Goal: Information Seeking & Learning: Find specific page/section

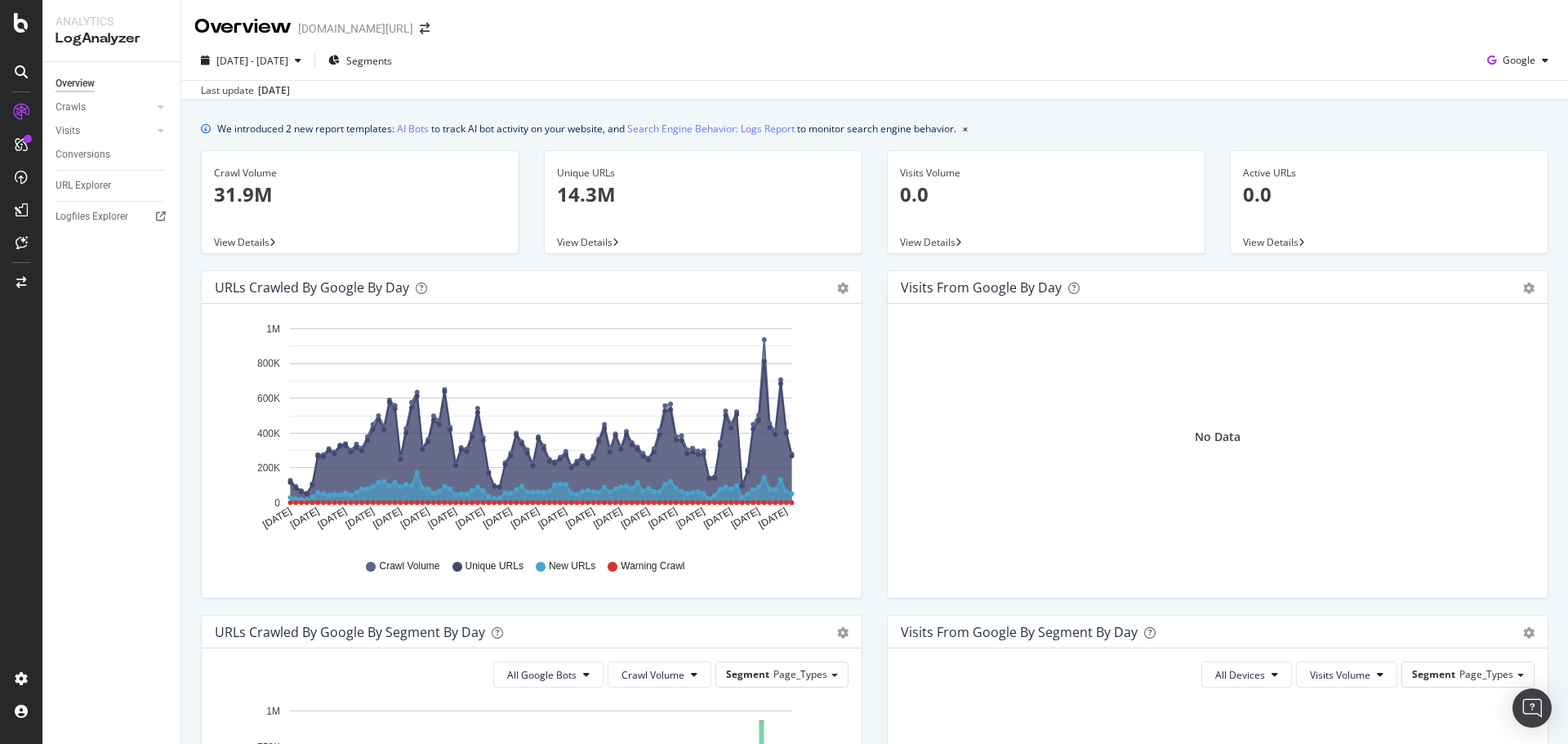
click at [1161, 34] on div "Overview trendyol.com/ar" at bounding box center [874, 20] width 1387 height 41
click at [1121, 13] on div "Overview trendyol.com/ar" at bounding box center [874, 20] width 1387 height 41
click at [289, 63] on span "2025 Jun. 20th - Sep. 19th" at bounding box center [253, 60] width 72 height 14
click at [710, 21] on div "Overview trendyol.com/ar" at bounding box center [874, 20] width 1387 height 41
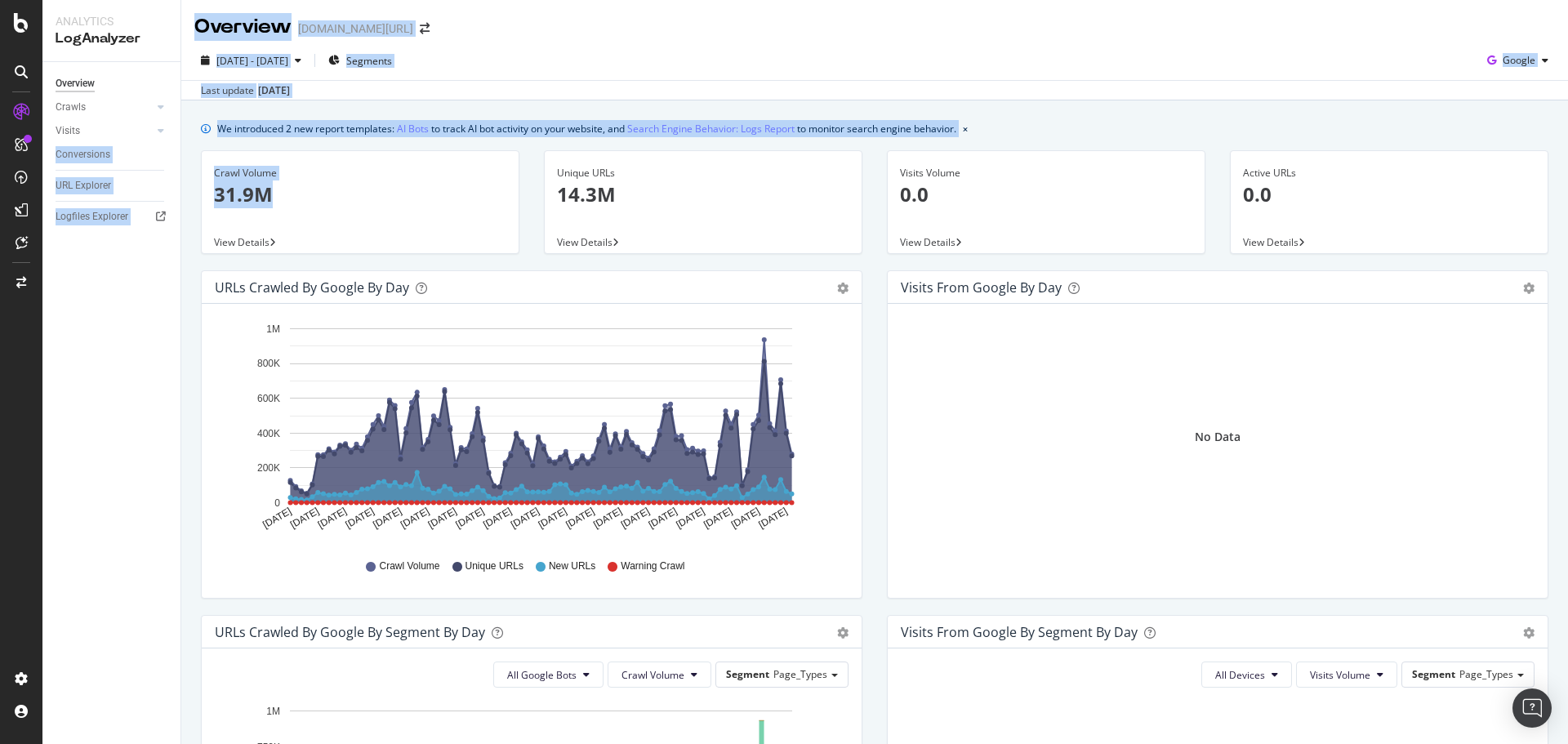
drag, startPoint x: 224, startPoint y: 152, endPoint x: 535, endPoint y: 209, distance: 316.2
click at [506, 230] on div "Analytics LogAnalyzer Overview Crawls Daily Distribution Segments Distribution …" at bounding box center [805, 372] width 1526 height 744
click at [645, 45] on div "2025 Jun. 20th - Sep. 19th Segments Google Last update Sep. 21, 2025" at bounding box center [874, 70] width 1387 height 59
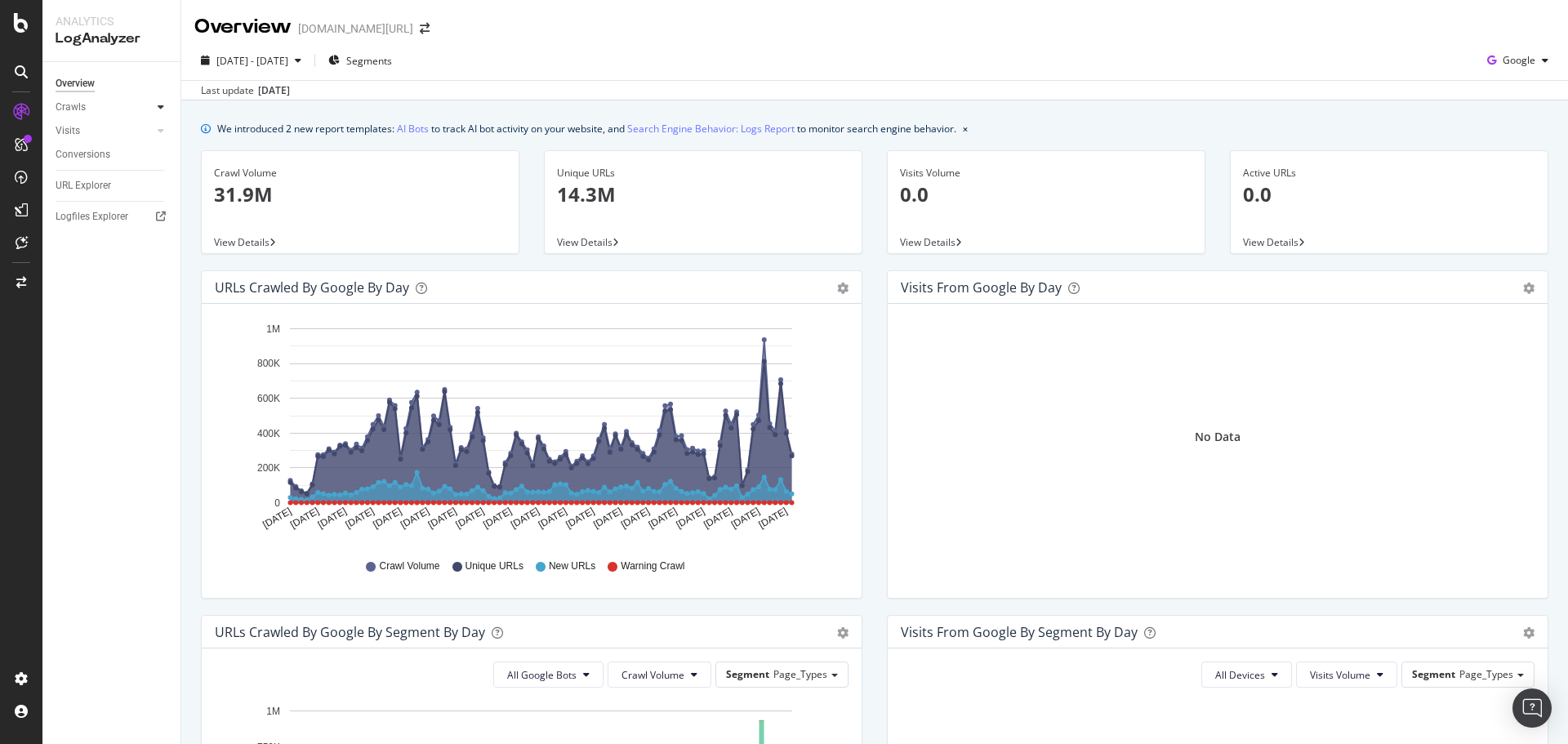
click at [159, 106] on icon at bounding box center [160, 107] width 7 height 9
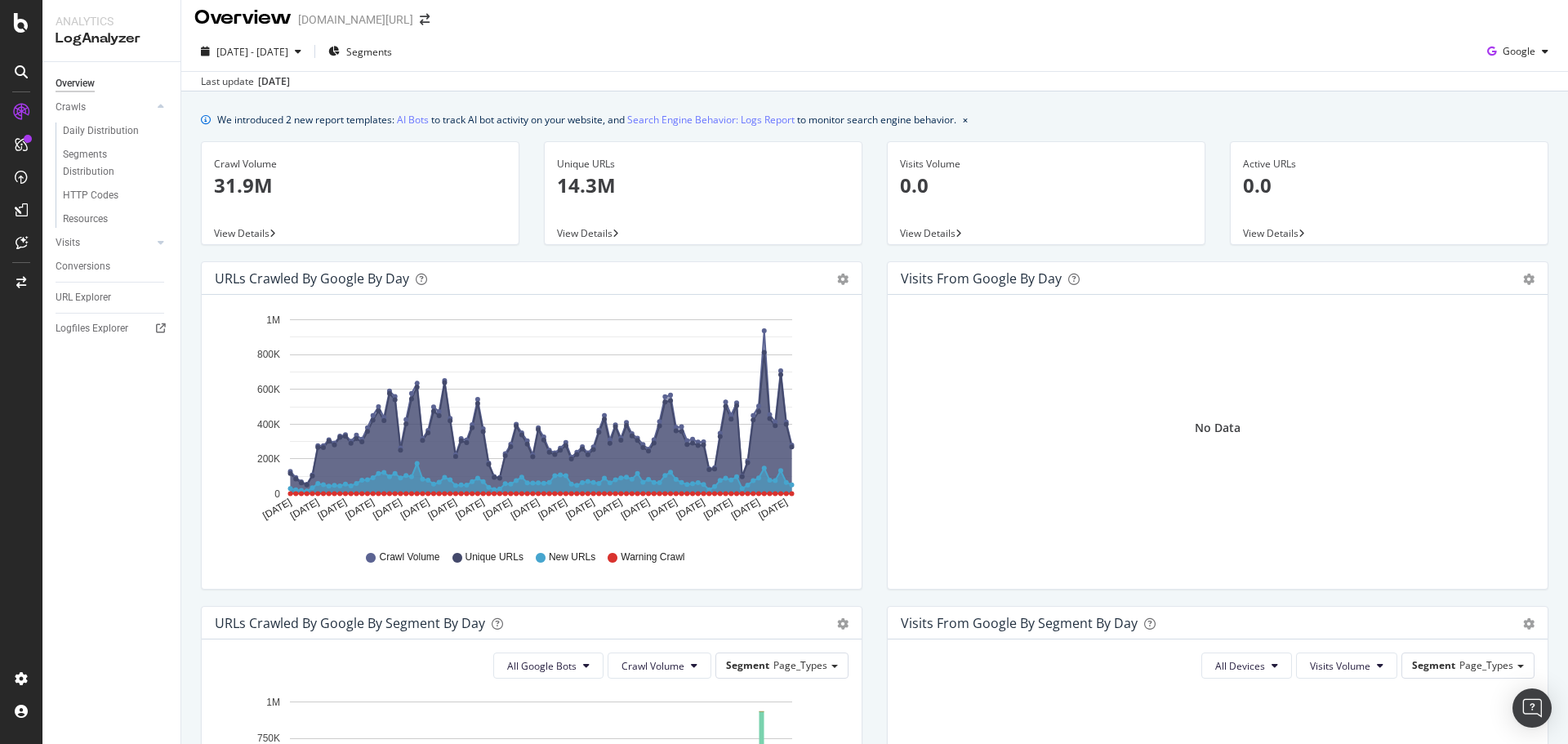
scroll to position [6, 0]
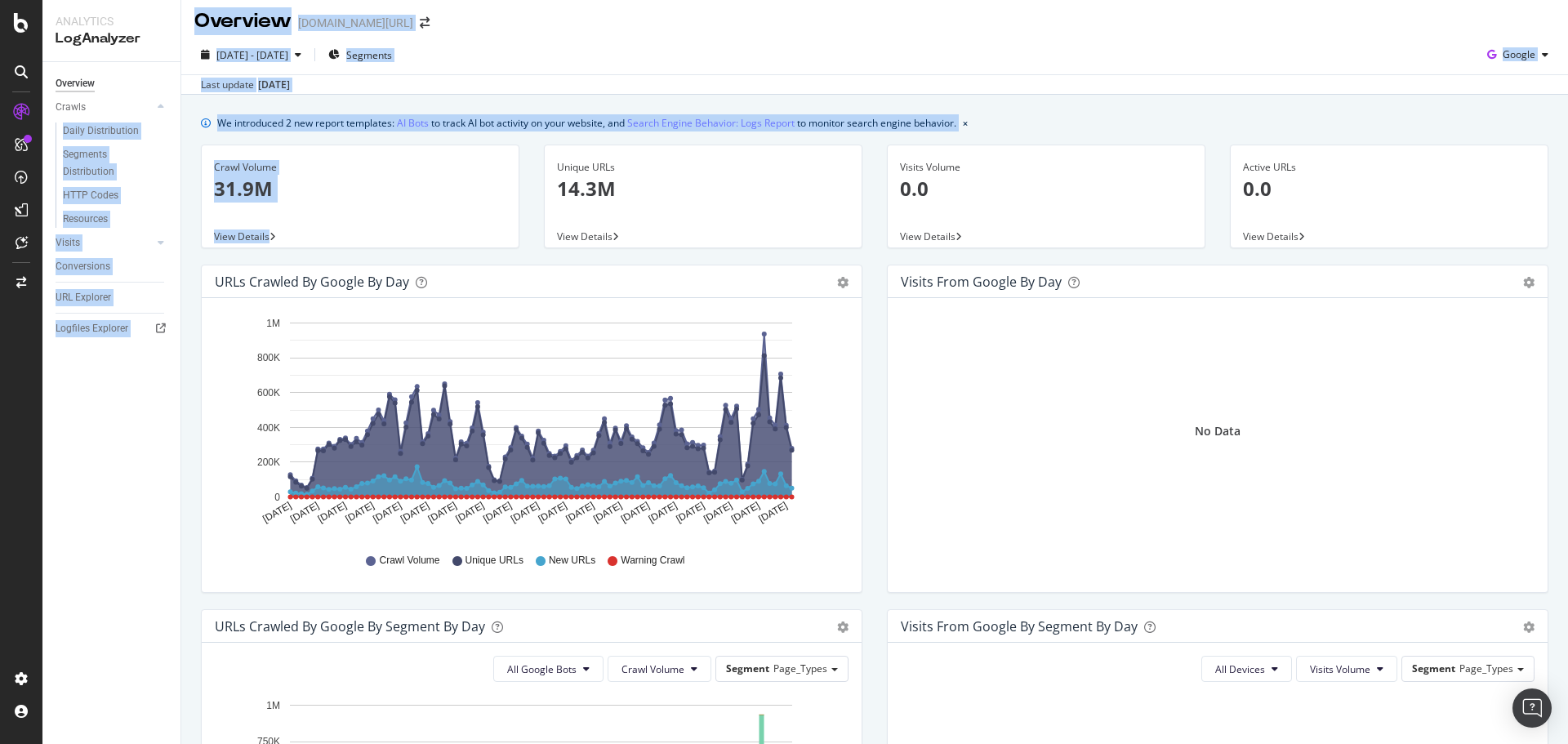
drag, startPoint x: 179, startPoint y: 107, endPoint x: 454, endPoint y: 240, distance: 305.5
click at [454, 242] on div "Analytics LogAnalyzer Overview Crawls Daily Distribution Segments Distribution …" at bounding box center [805, 372] width 1526 height 744
click at [586, 84] on div "Last update Sep. 21, 2025" at bounding box center [874, 84] width 1387 height 20
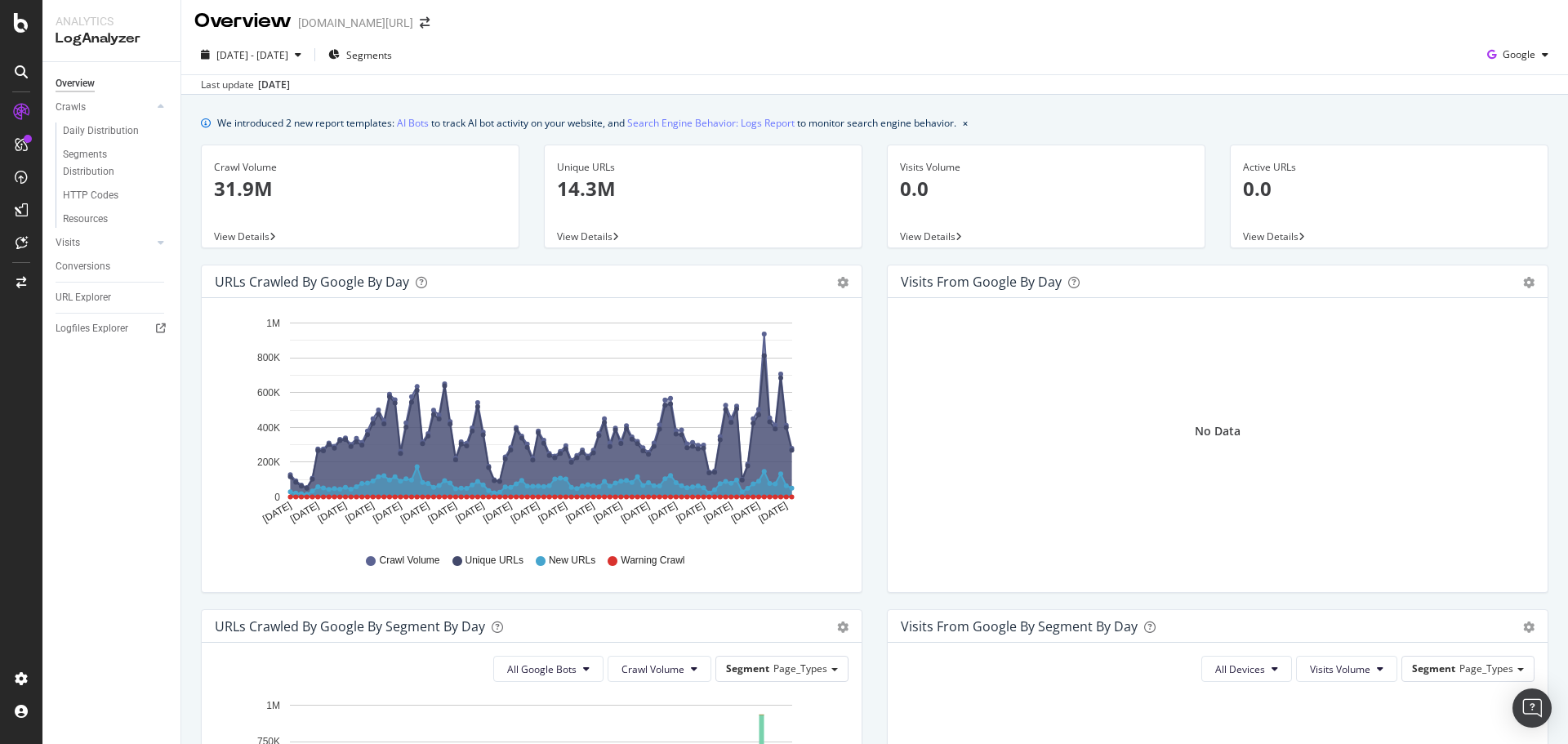
click at [619, 198] on p "14.3M" at bounding box center [703, 188] width 292 height 27
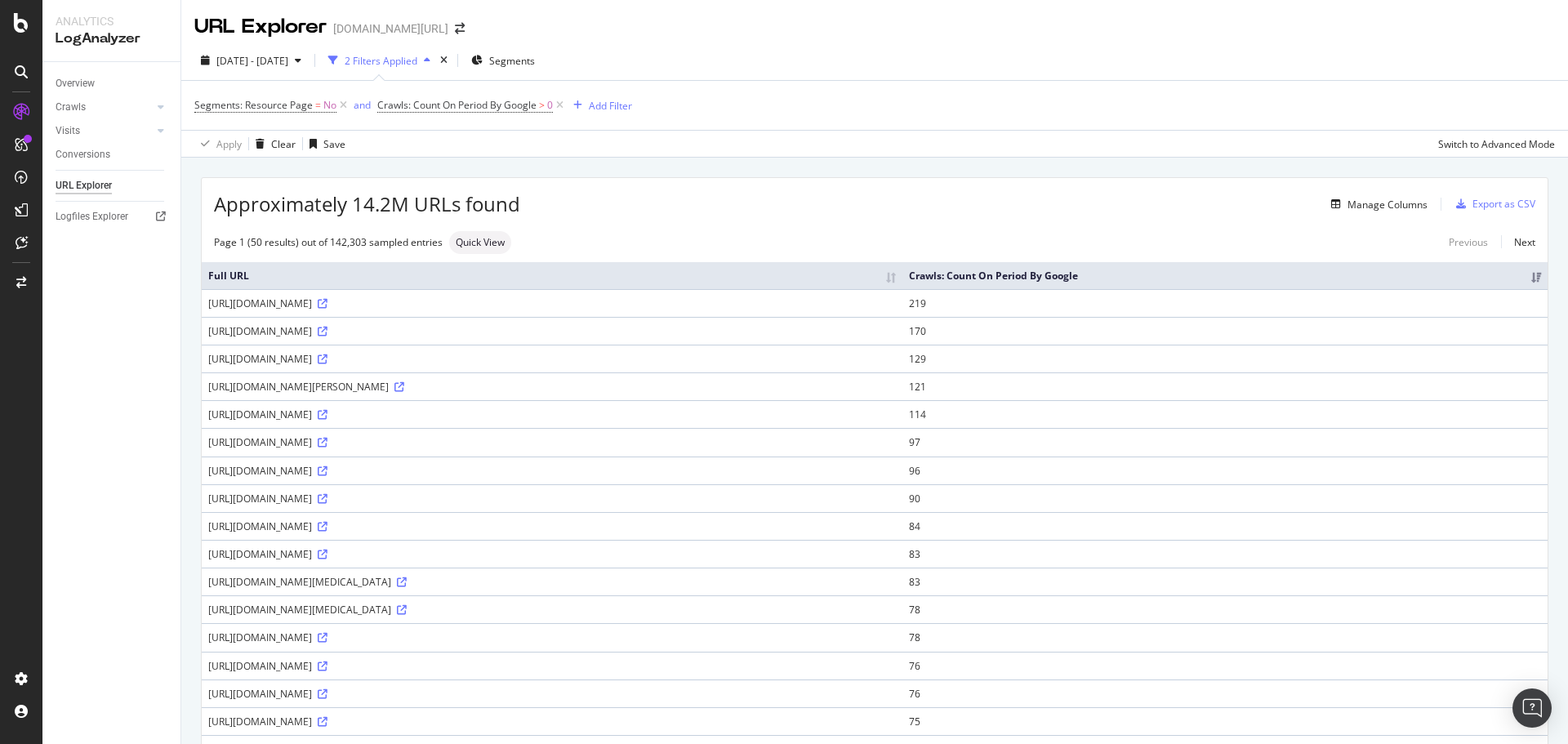
click at [492, 400] on td "https://www.trendyol.com/ar/memory-cards-x-c103782" at bounding box center [552, 413] width 701 height 27
drag, startPoint x: 360, startPoint y: 302, endPoint x: 453, endPoint y: 306, distance: 93.1
click at [451, 306] on div "https://www.trendyol.com/ar/campaign/list/home/12" at bounding box center [552, 303] width 687 height 14
click at [412, 302] on div "https://www.trendyol.com/ar/campaign/list/home/12" at bounding box center [552, 303] width 687 height 14
click at [410, 305] on div "https://www.trendyol.com/ar/campaign/list/home/12" at bounding box center [552, 303] width 687 height 14
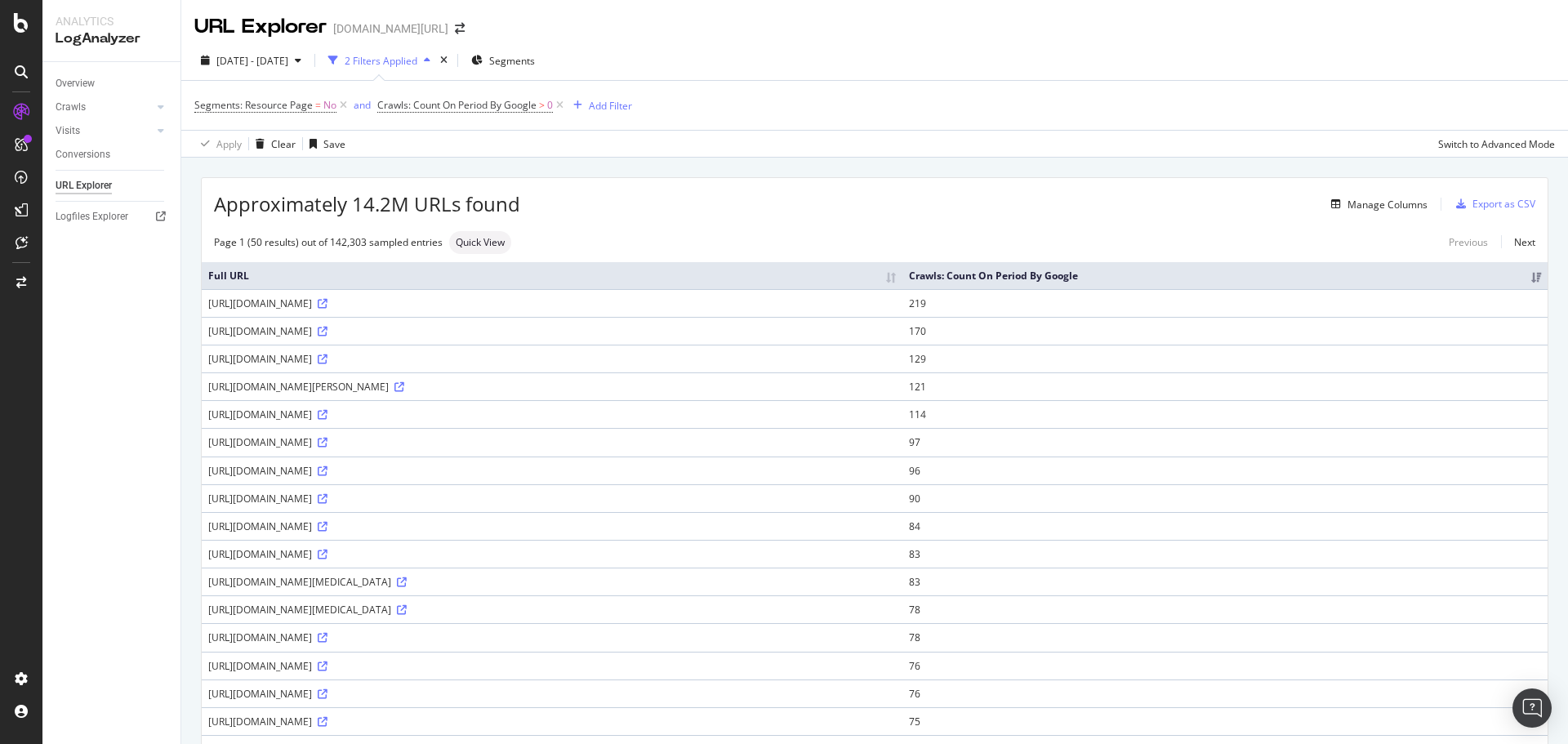
click at [411, 304] on div "https://www.trendyol.com/ar/campaign/list/home/12" at bounding box center [552, 303] width 687 height 14
click at [388, 305] on div "https://www.trendyol.com/ar/campaign/list/home/12" at bounding box center [552, 303] width 687 height 14
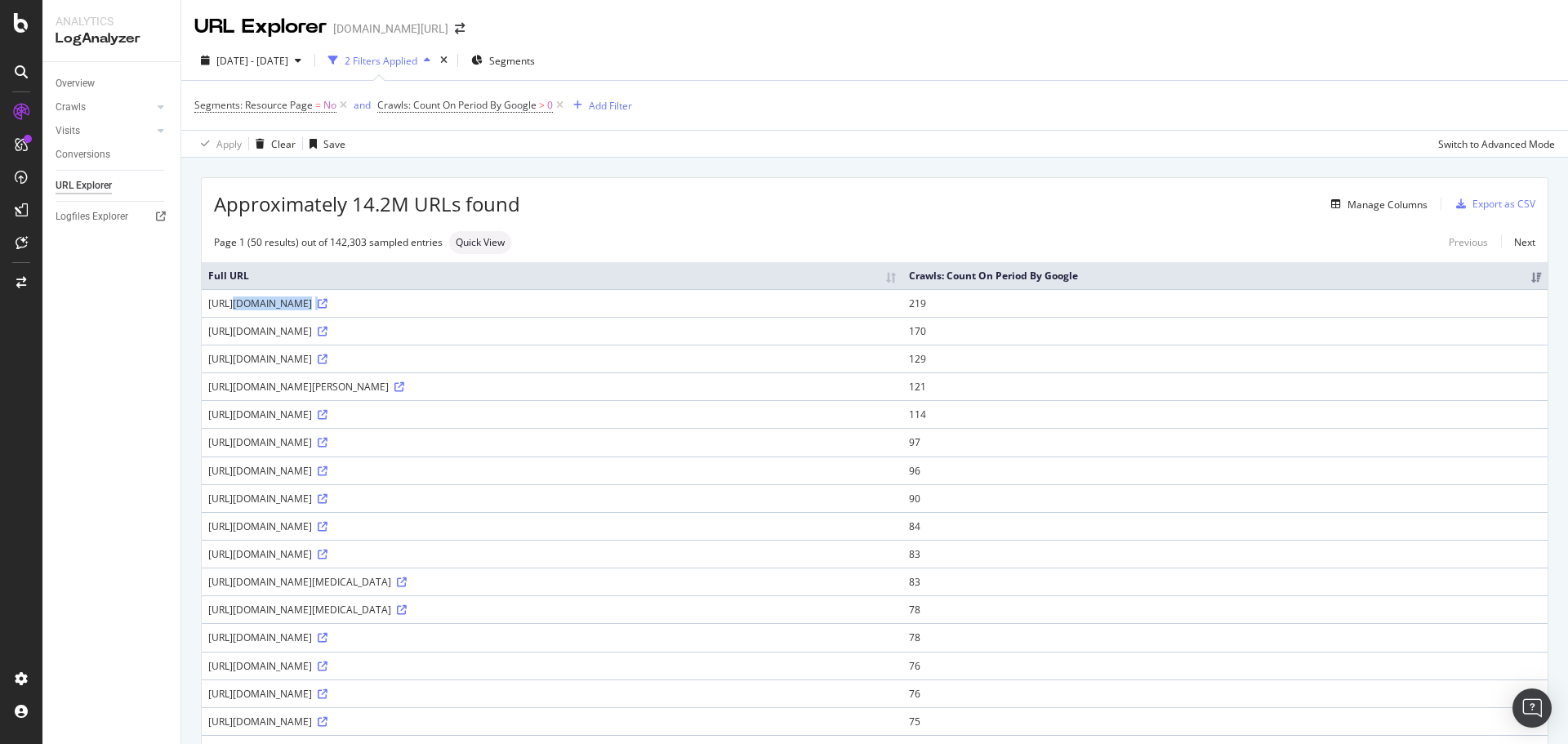
click at [388, 305] on div "https://www.trendyol.com/ar/campaign/list/home/12" at bounding box center [552, 303] width 687 height 14
click at [401, 302] on div "https://www.trendyol.com/ar/campaign/list/home/12" at bounding box center [552, 303] width 687 height 14
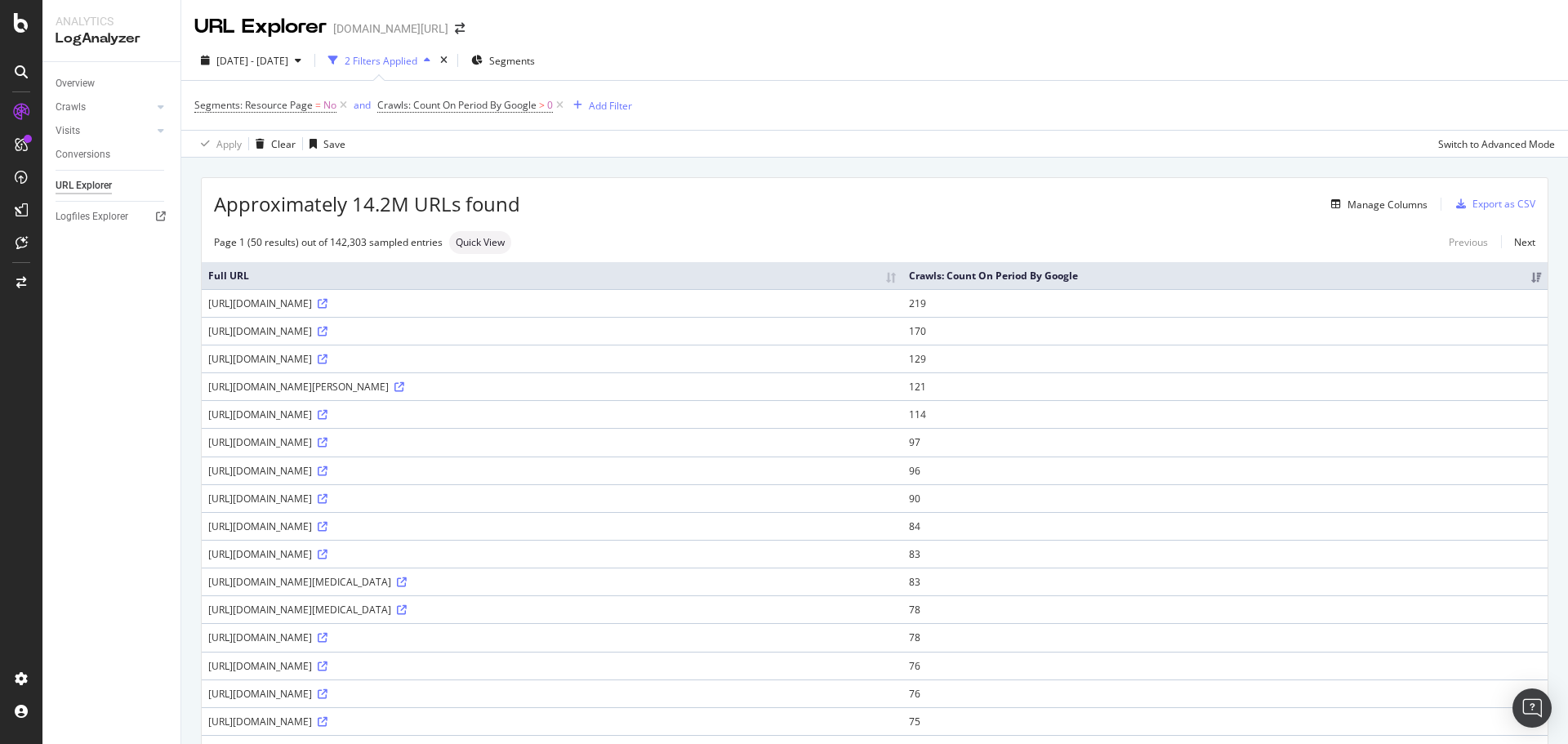
click at [399, 326] on div "https://www.trendyol.com/ar/eye-care-x-c101380" at bounding box center [552, 331] width 687 height 14
click at [404, 305] on div "https://www.trendyol.com/ar/campaign/list/home/12" at bounding box center [552, 303] width 687 height 14
click at [396, 302] on div "https://www.trendyol.com/ar/campaign/list/home/12" at bounding box center [552, 303] width 687 height 14
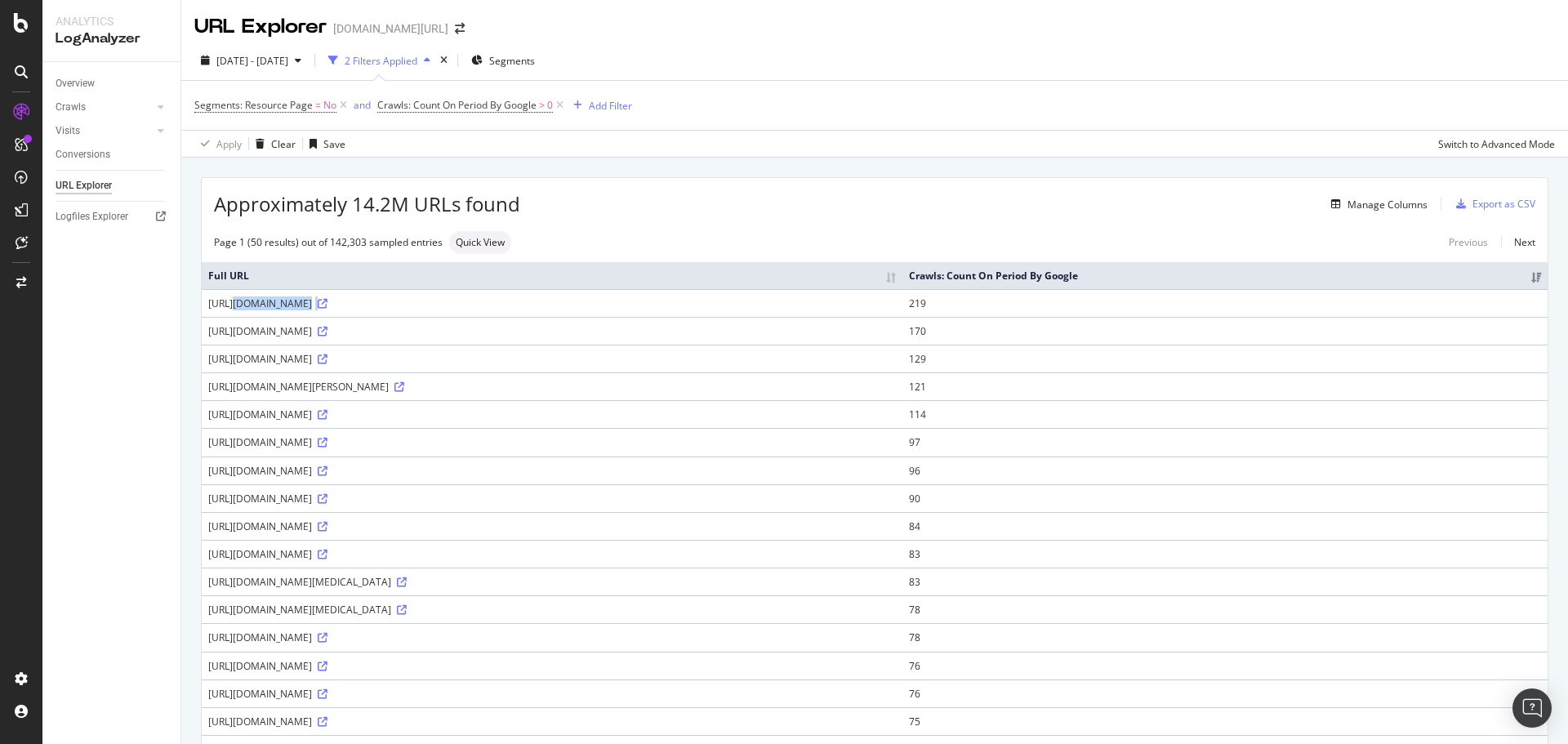
click at [396, 302] on div "https://www.trendyol.com/ar/campaign/list/home/12" at bounding box center [552, 303] width 687 height 14
click at [405, 299] on div "https://www.trendyol.com/ar/campaign/list/home/12" at bounding box center [552, 303] width 687 height 14
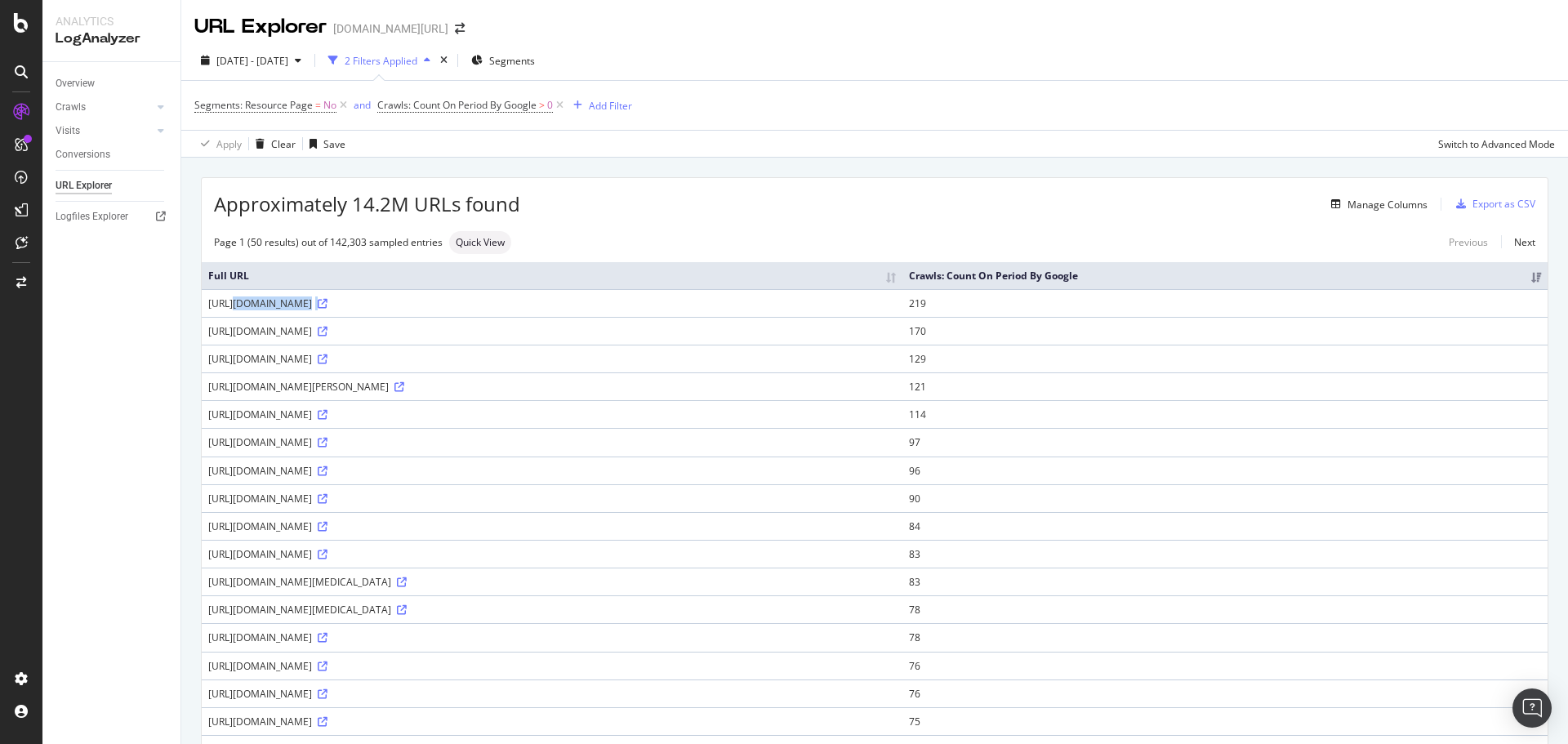
click at [393, 303] on div "https://www.trendyol.com/ar/campaign/list/home/12" at bounding box center [552, 303] width 687 height 14
drag, startPoint x: 335, startPoint y: 306, endPoint x: 280, endPoint y: 307, distance: 55.0
click at [333, 306] on div "https://www.trendyol.com/ar/campaign/list/home/12" at bounding box center [552, 303] width 687 height 14
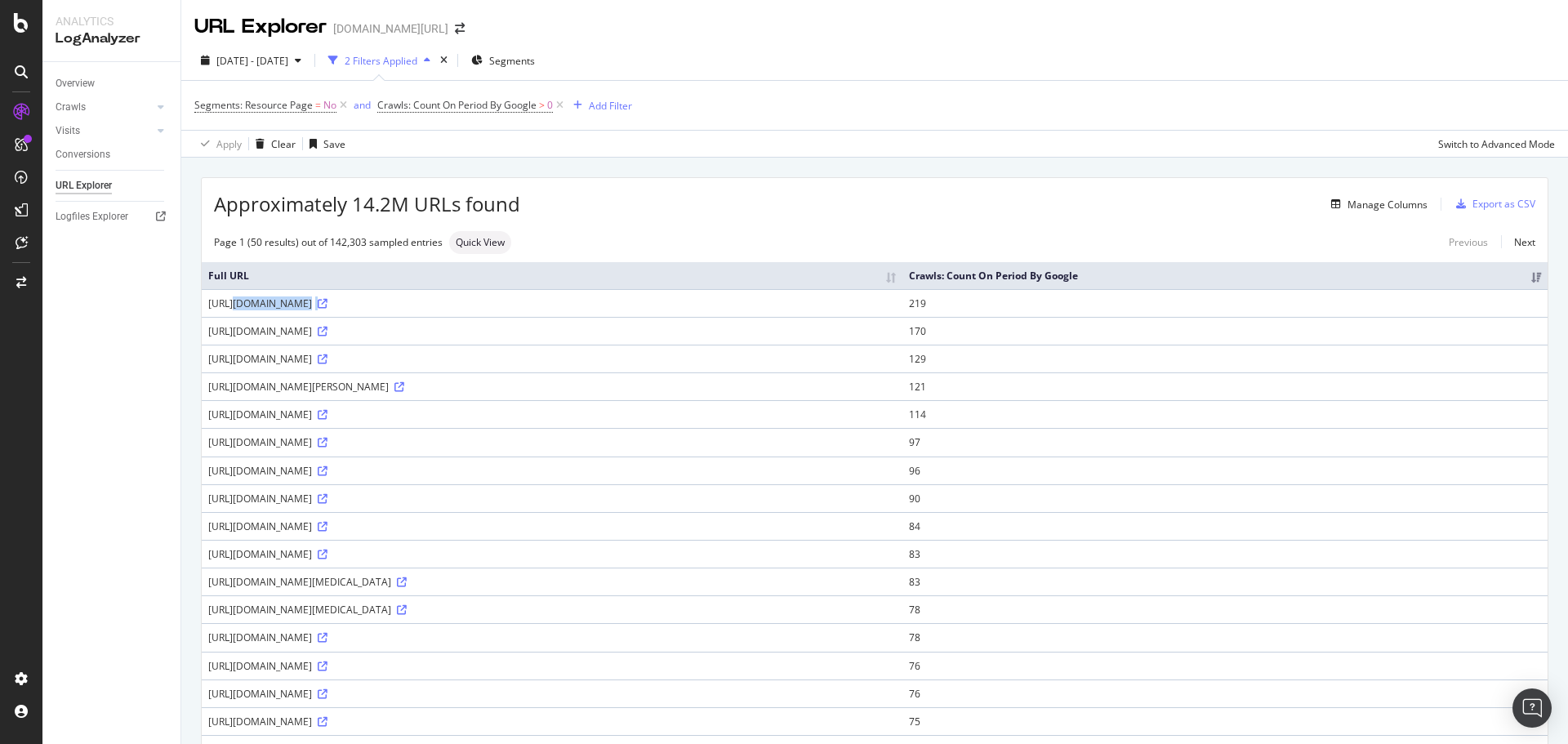
drag, startPoint x: 204, startPoint y: 300, endPoint x: 564, endPoint y: 339, distance: 362.1
click at [460, 306] on td "https://www.trendyol.com/ar/campaign/list/home/12" at bounding box center [552, 303] width 701 height 27
click at [629, 345] on td "https://www.trendyol.com/ar/men-handbags-x-g2-c104145" at bounding box center [552, 358] width 701 height 27
drag, startPoint x: 583, startPoint y: 170, endPoint x: 489, endPoint y: 234, distance: 113.7
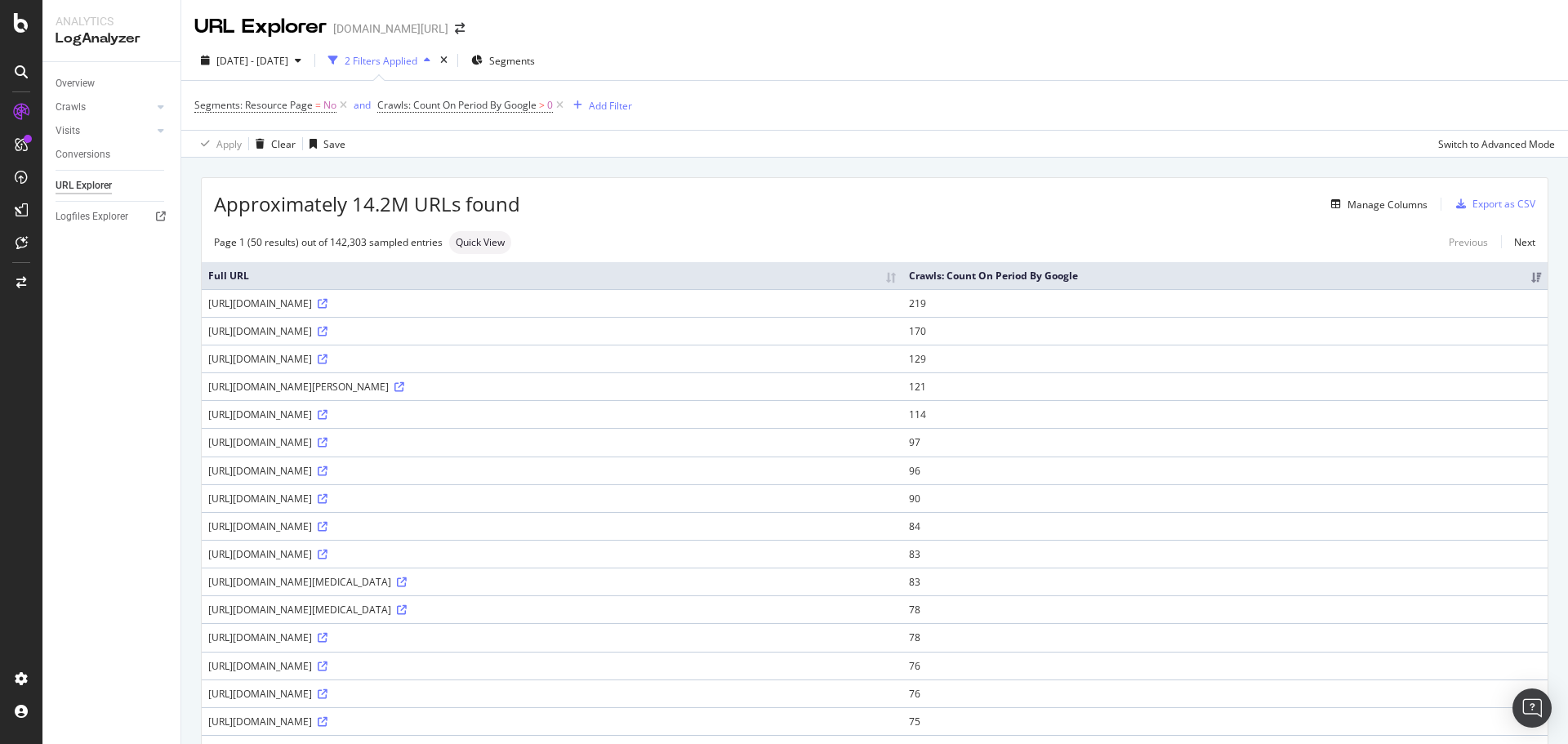
click at [375, 207] on span "Approximately 14.2M URLs found" at bounding box center [367, 204] width 306 height 27
click at [677, 217] on div "Approximately 14.2M URLs found Manage Columns Export as CSV" at bounding box center [874, 198] width 1345 height 40
click at [327, 306] on icon at bounding box center [322, 304] width 9 height 9
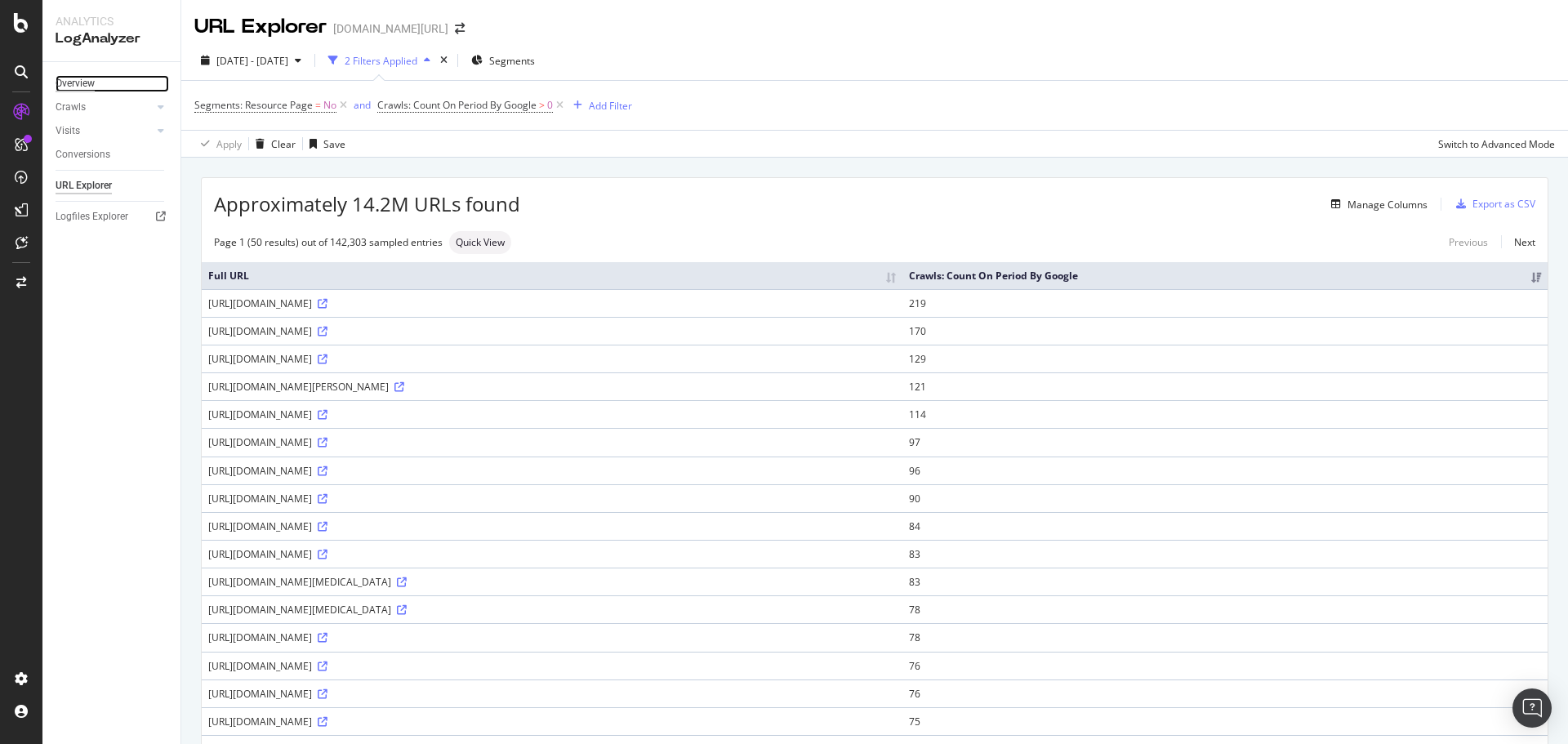
click at [89, 82] on div "Overview" at bounding box center [75, 84] width 40 height 17
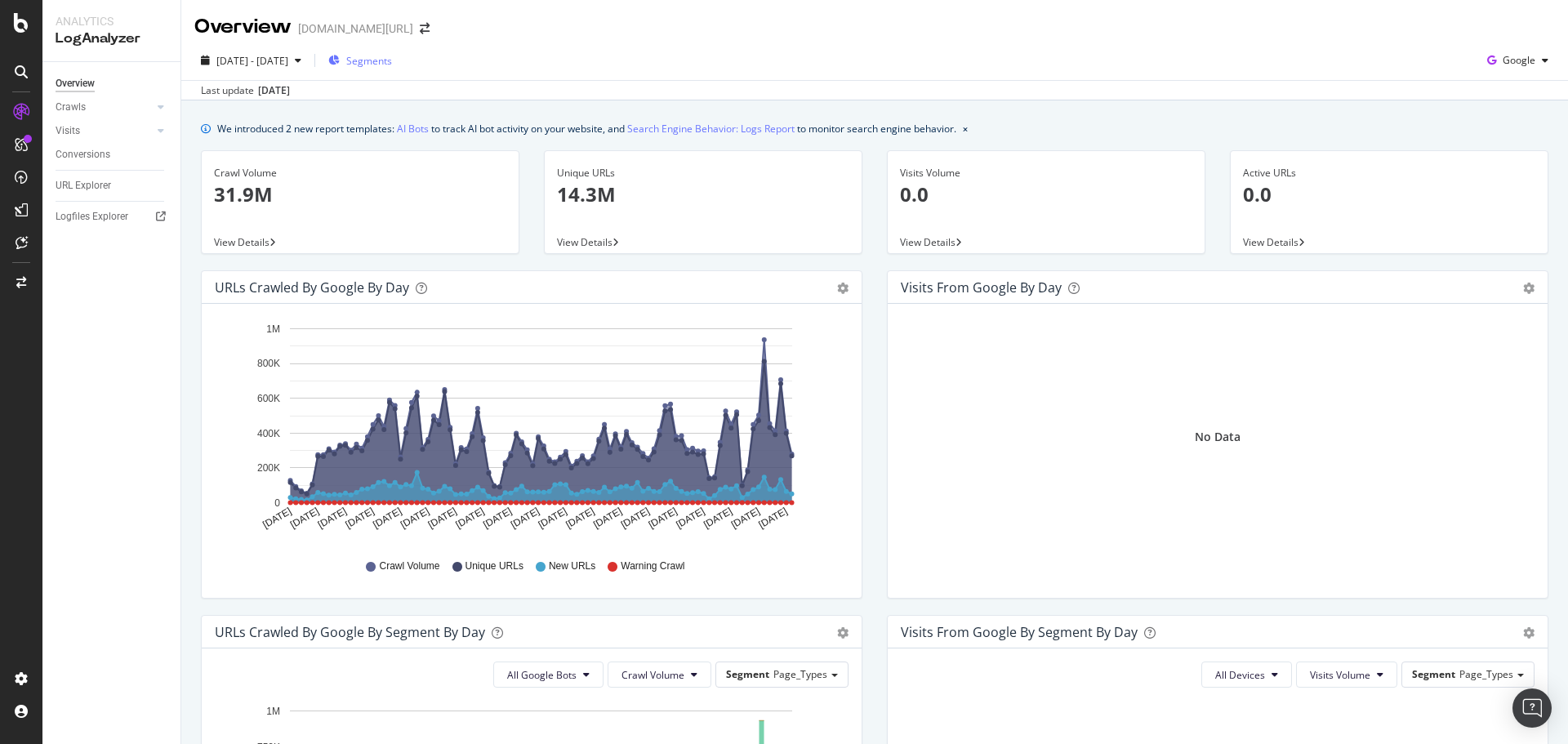
click at [392, 62] on span "Segments" at bounding box center [369, 60] width 46 height 14
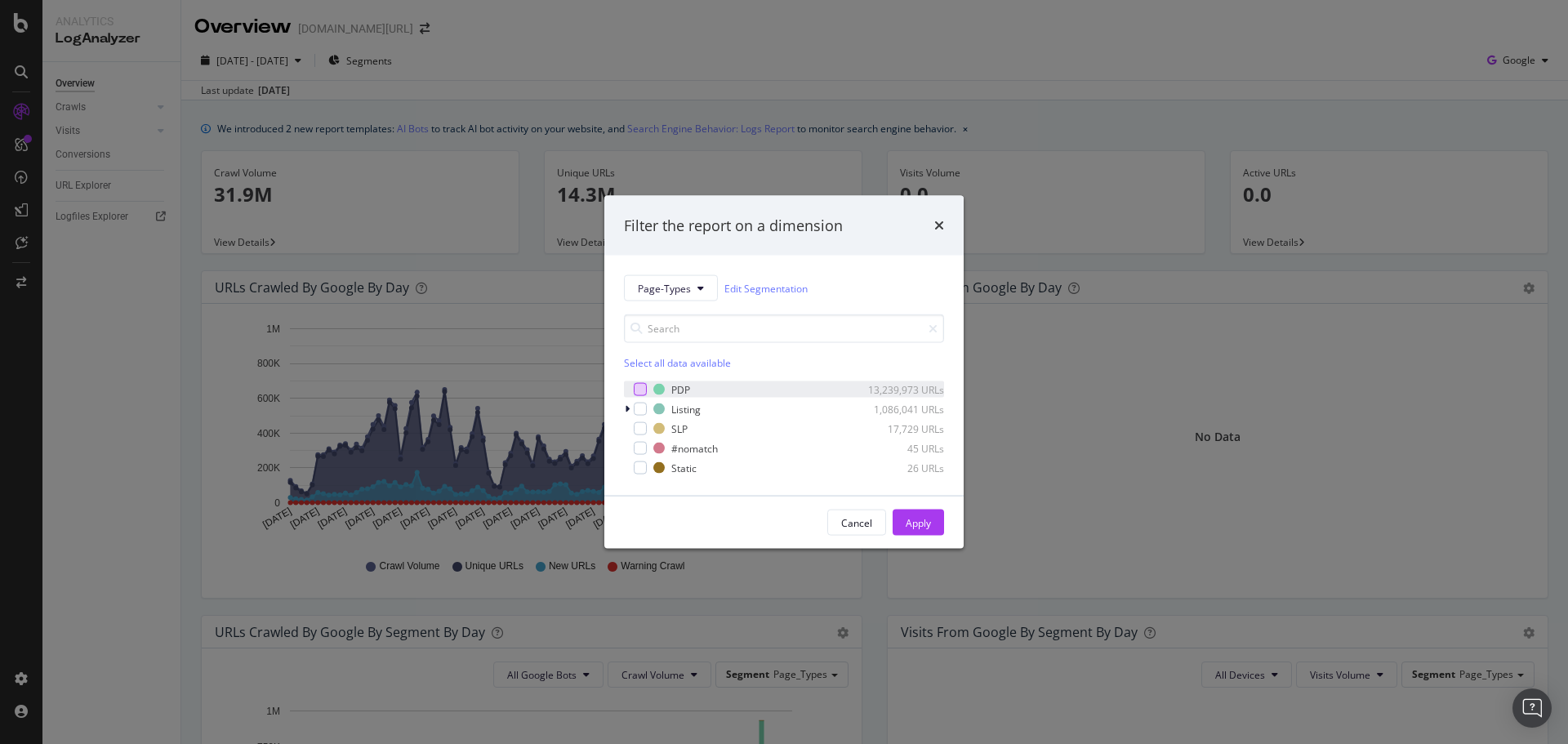
click at [644, 391] on div "modal" at bounding box center [640, 389] width 13 height 13
click at [927, 515] on div "Apply" at bounding box center [918, 522] width 25 height 25
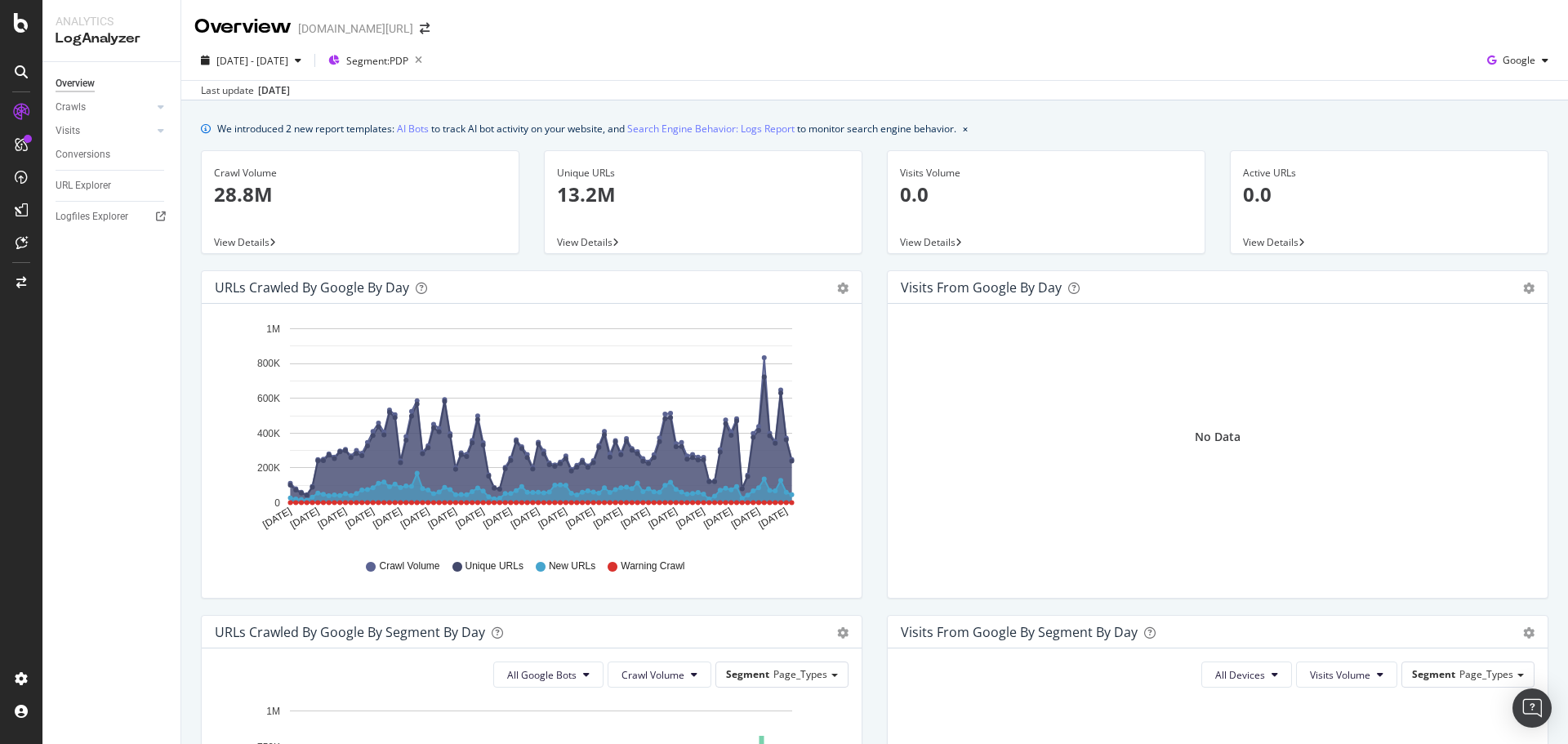
click at [1047, 22] on div "Overview trendyol.com/ar" at bounding box center [874, 20] width 1387 height 41
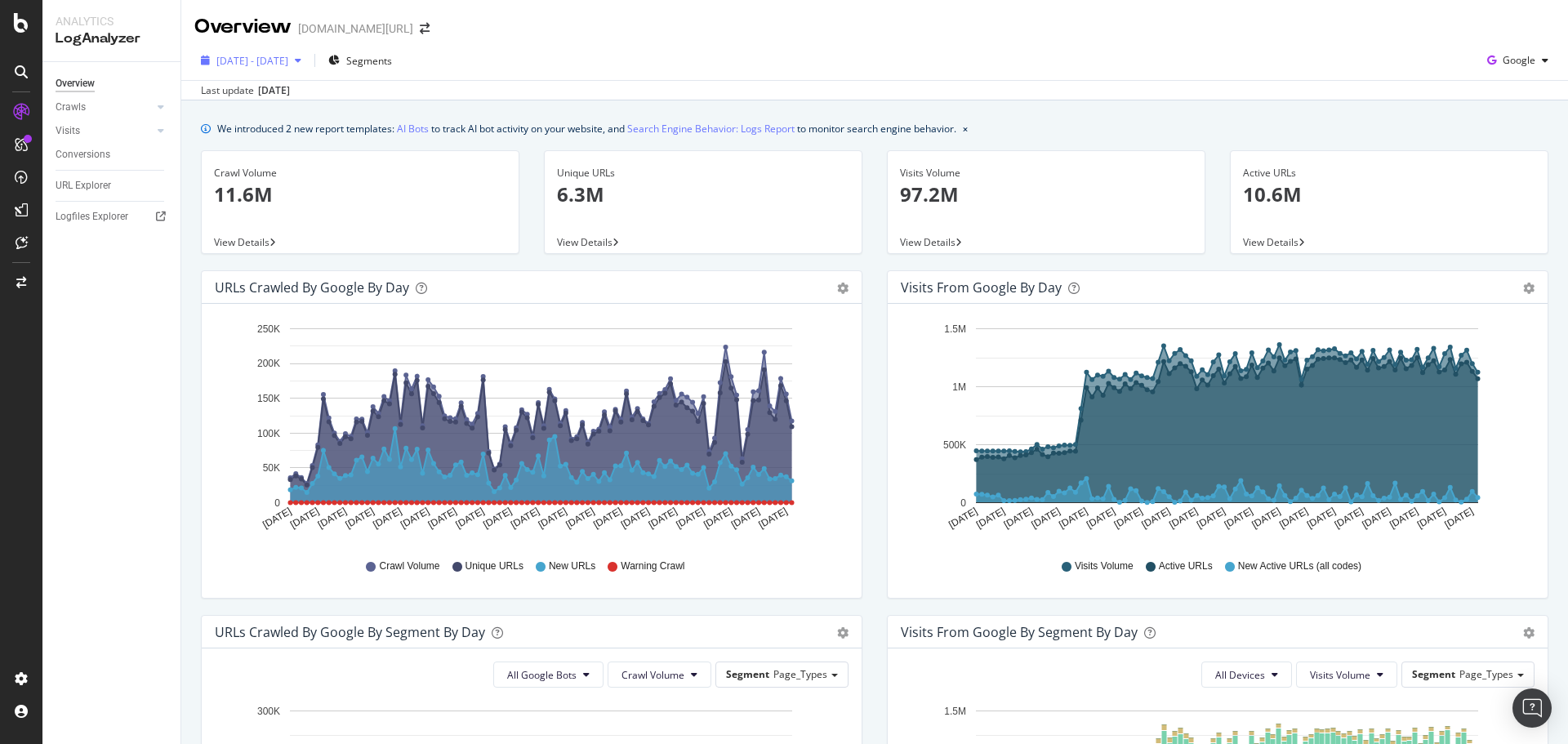
click at [308, 70] on div "2025 Jun. 20th - Sep. 19th" at bounding box center [251, 60] width 113 height 25
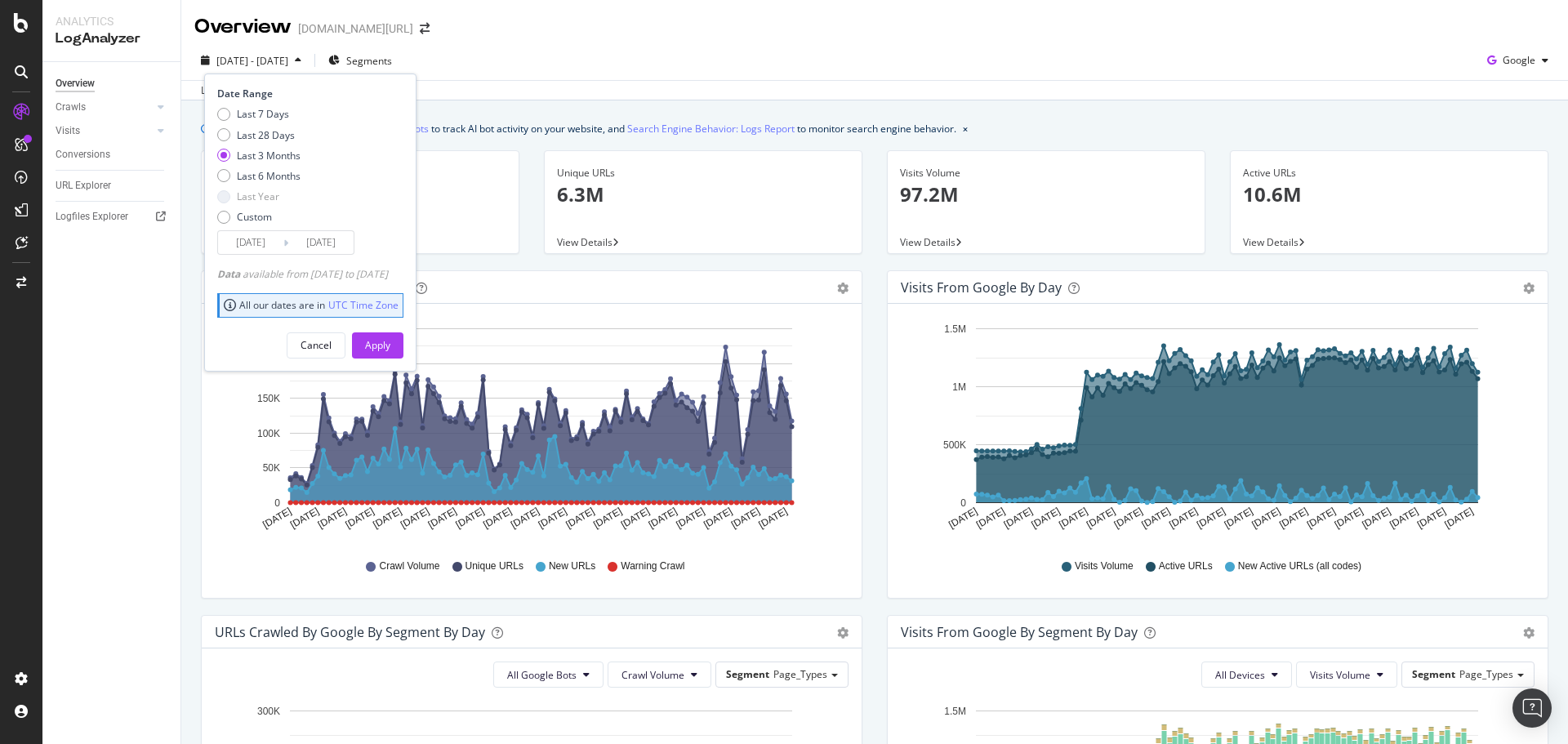
click at [637, 85] on div "Last update Sep. 21, 2025" at bounding box center [874, 90] width 1387 height 20
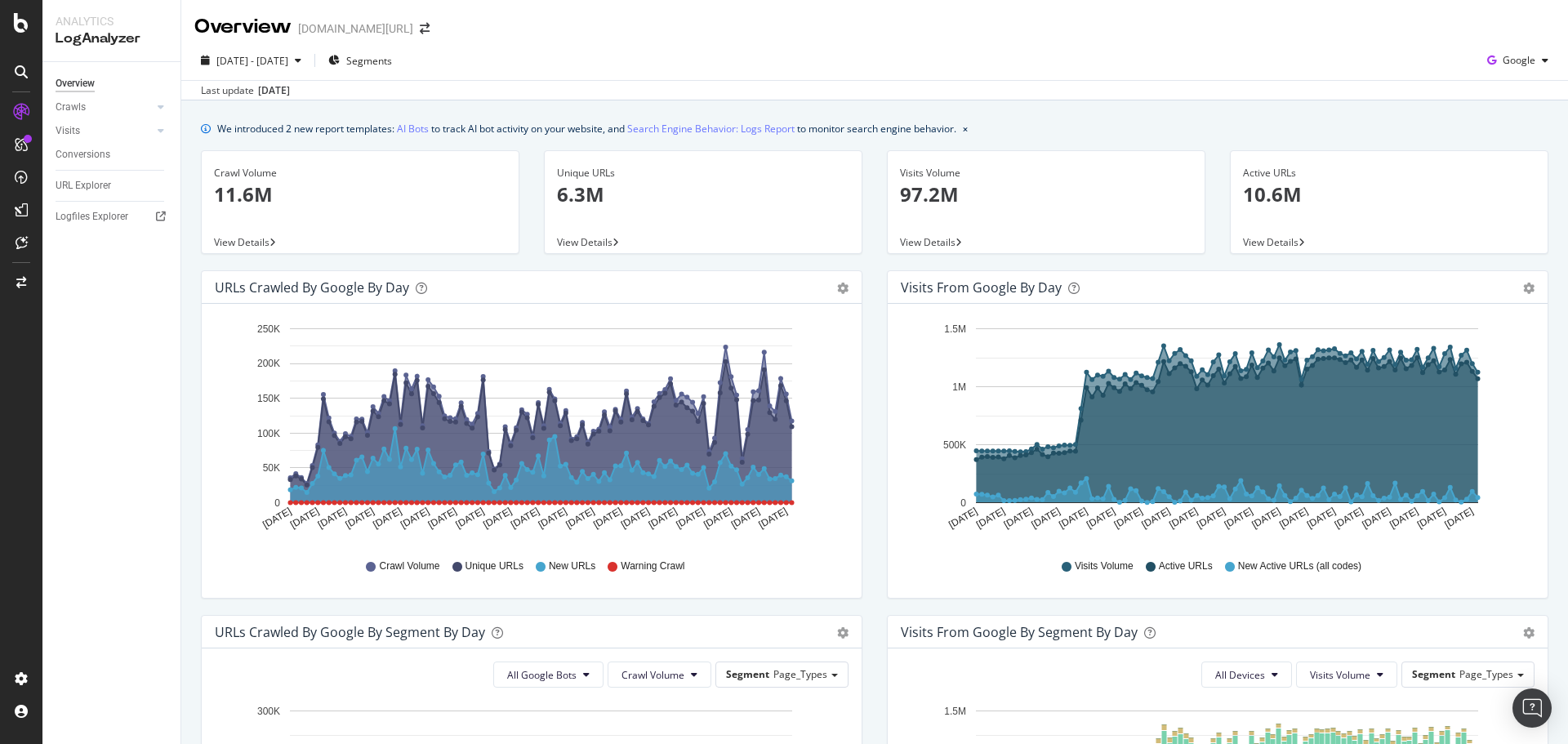
click at [685, 208] on div "Unique URLs 6.3M" at bounding box center [703, 190] width 292 height 79
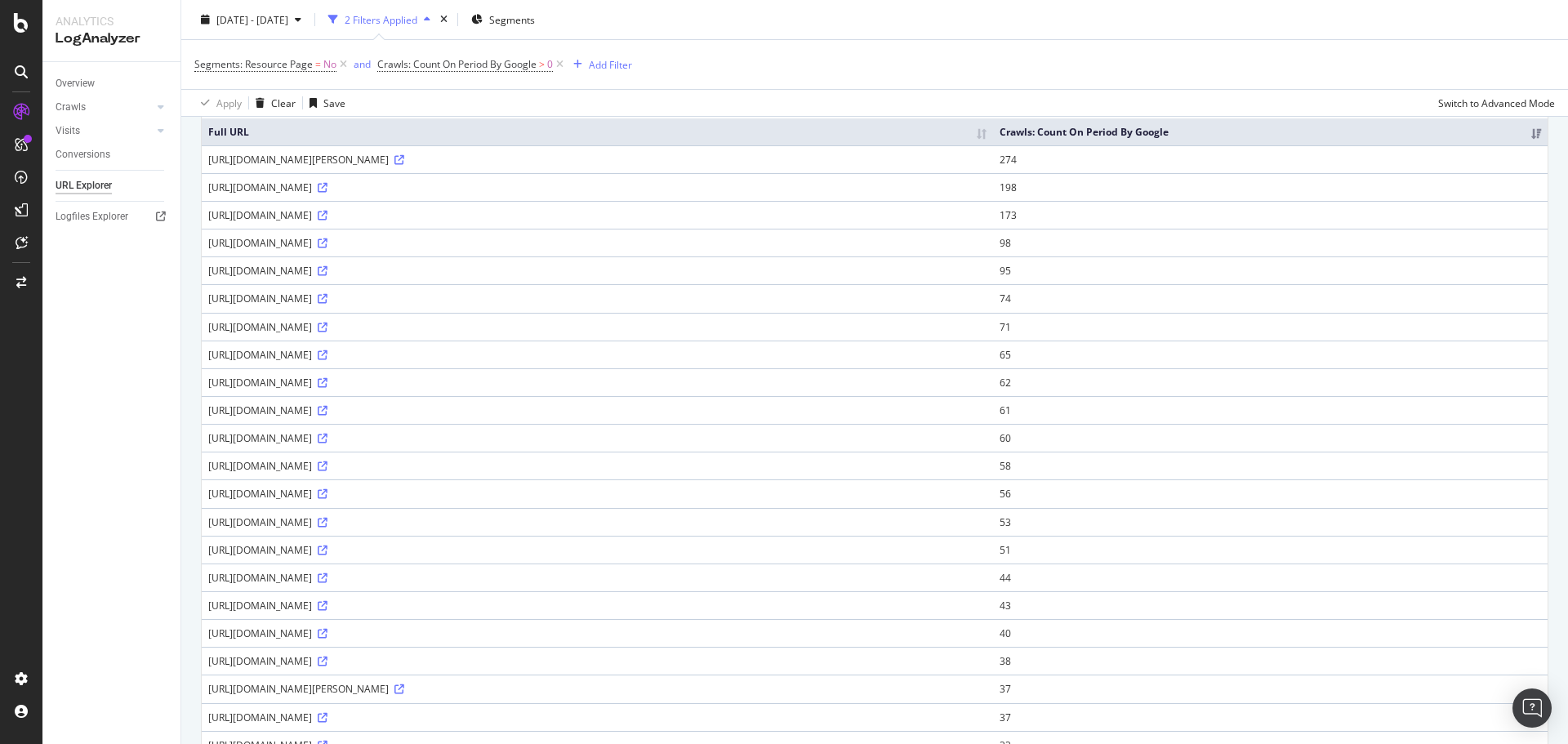
scroll to position [134, 0]
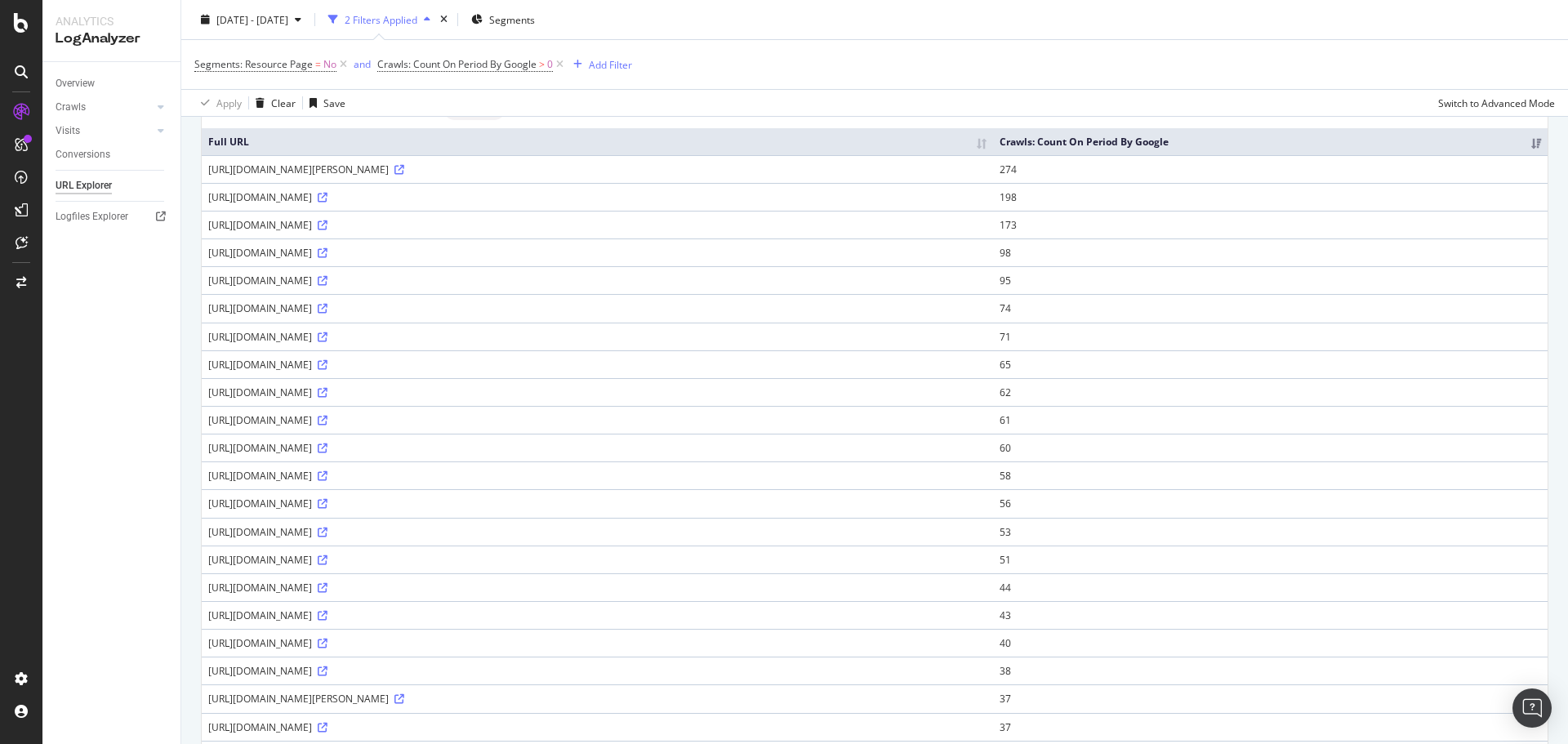
drag, startPoint x: 390, startPoint y: 231, endPoint x: 505, endPoint y: 358, distance: 171.3
click at [509, 361] on div "https://www.trendyol.com/ro/balenciaga-x-b1234" at bounding box center [597, 364] width 778 height 14
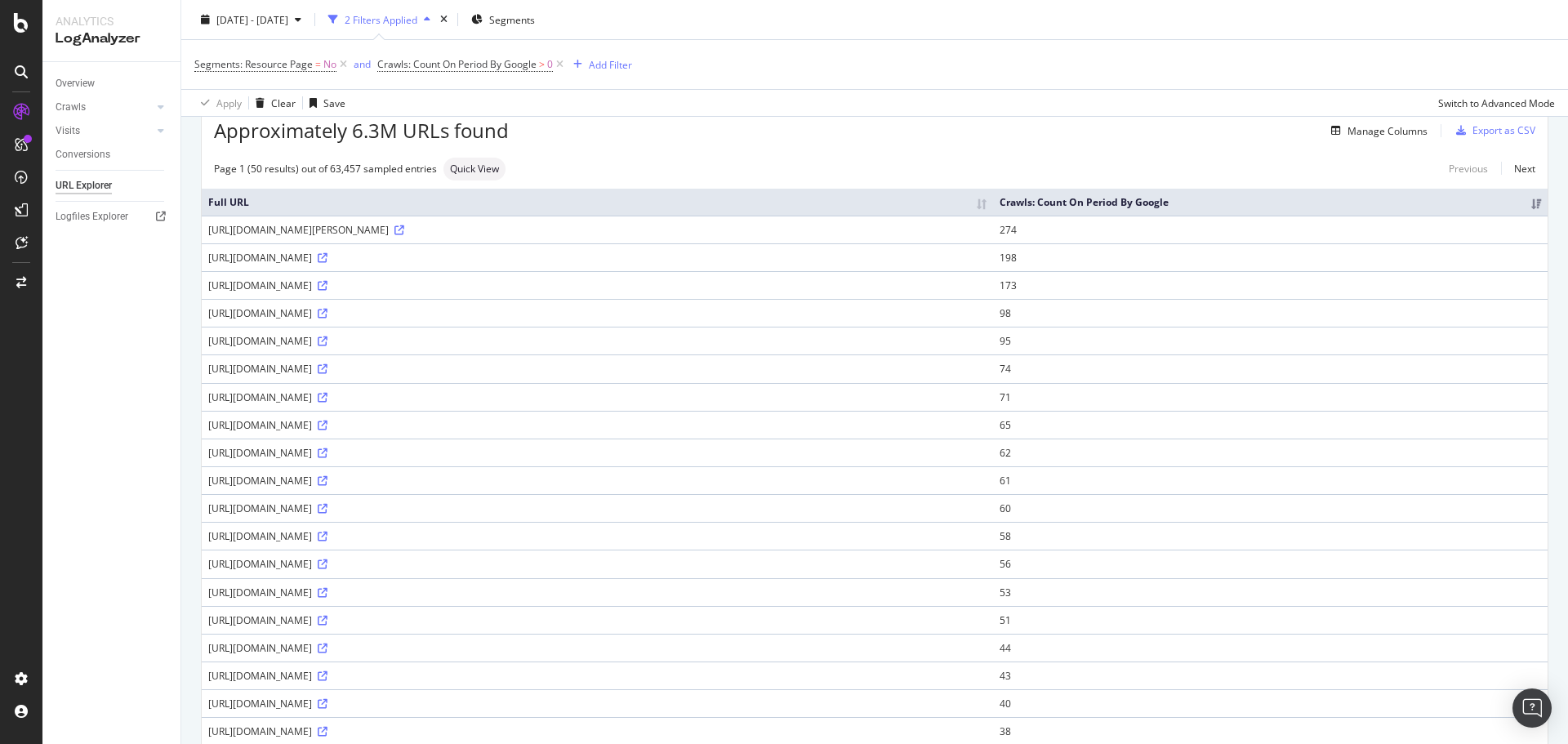
scroll to position [0, 0]
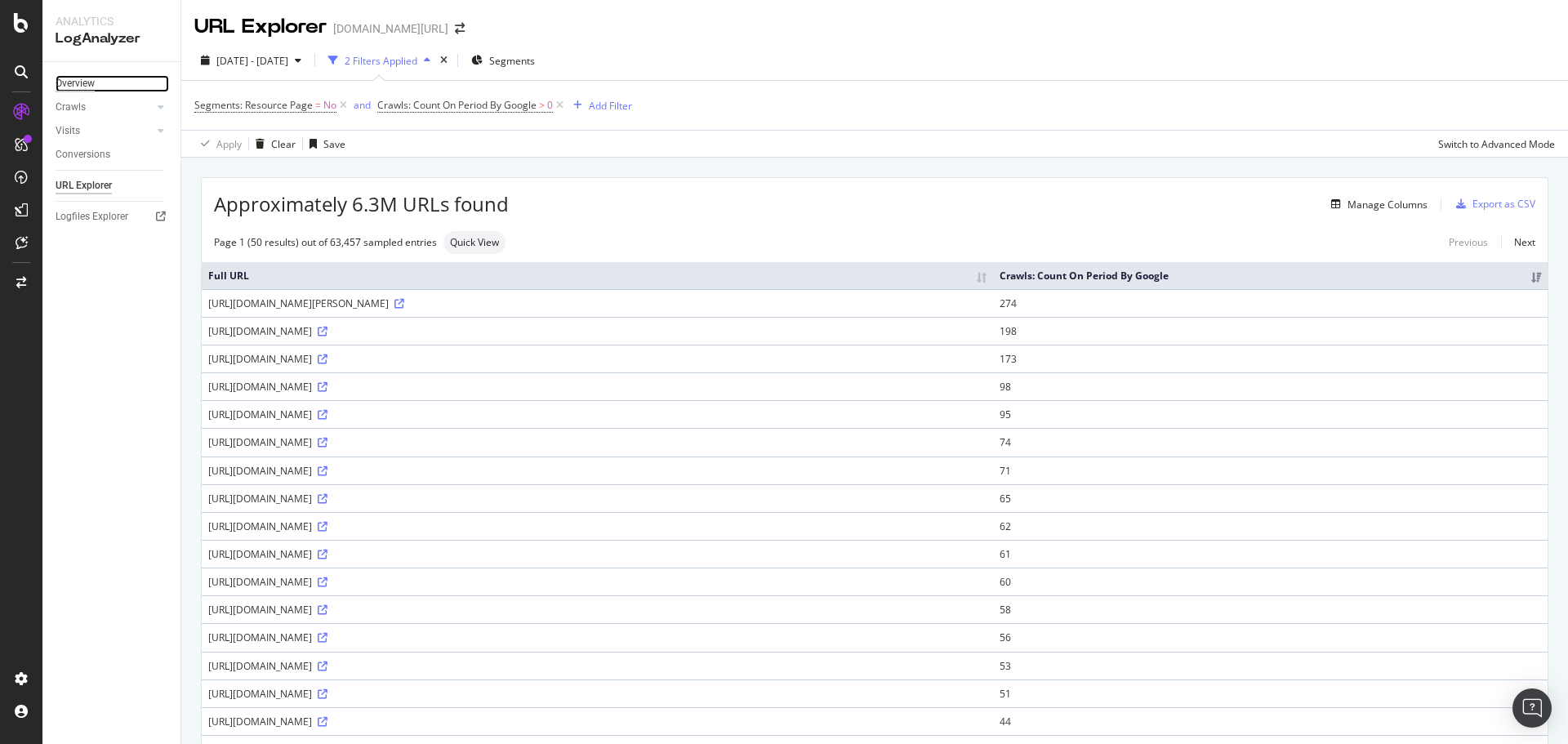
click at [89, 78] on div "Overview" at bounding box center [75, 84] width 40 height 17
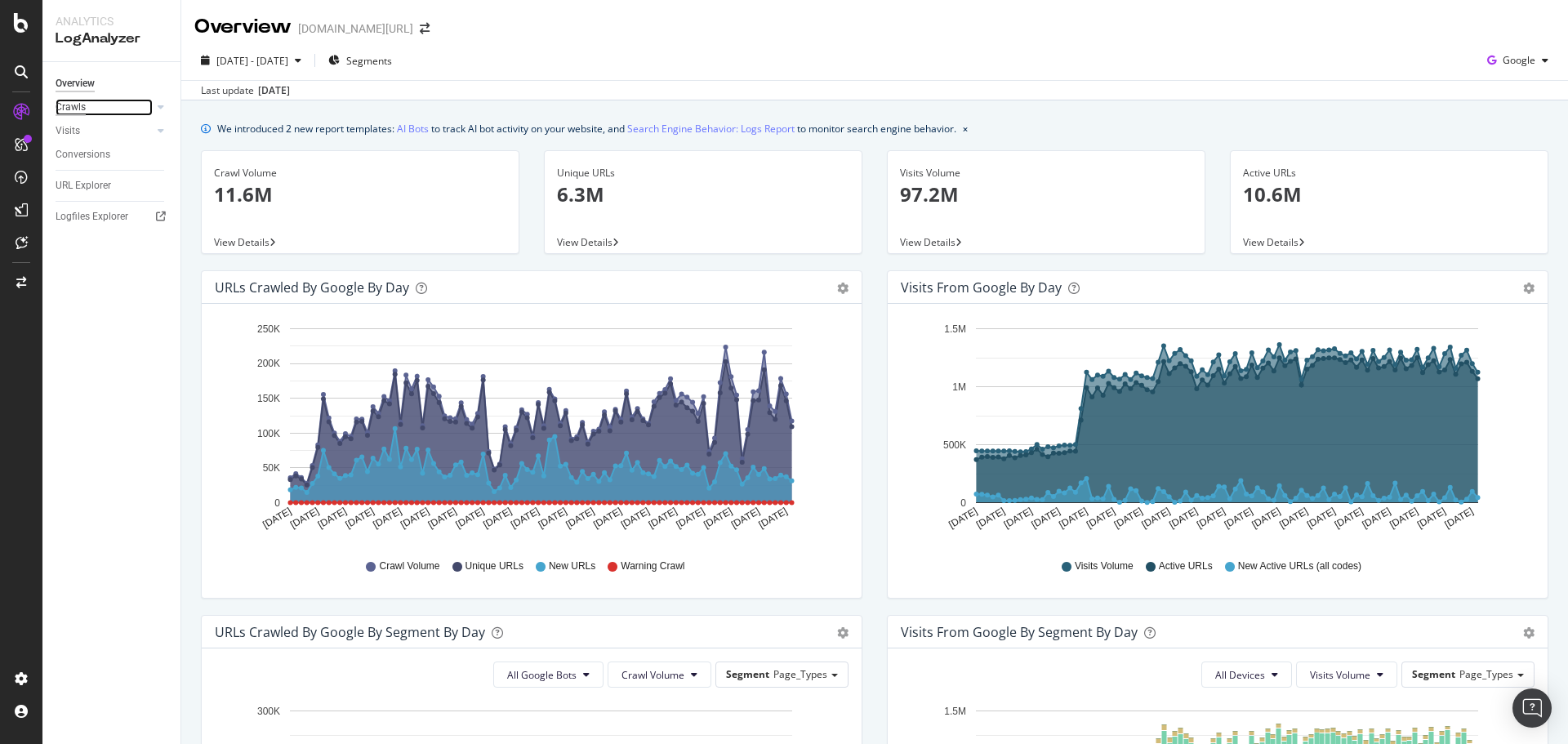
click at [82, 109] on div "Crawls" at bounding box center [71, 107] width 30 height 17
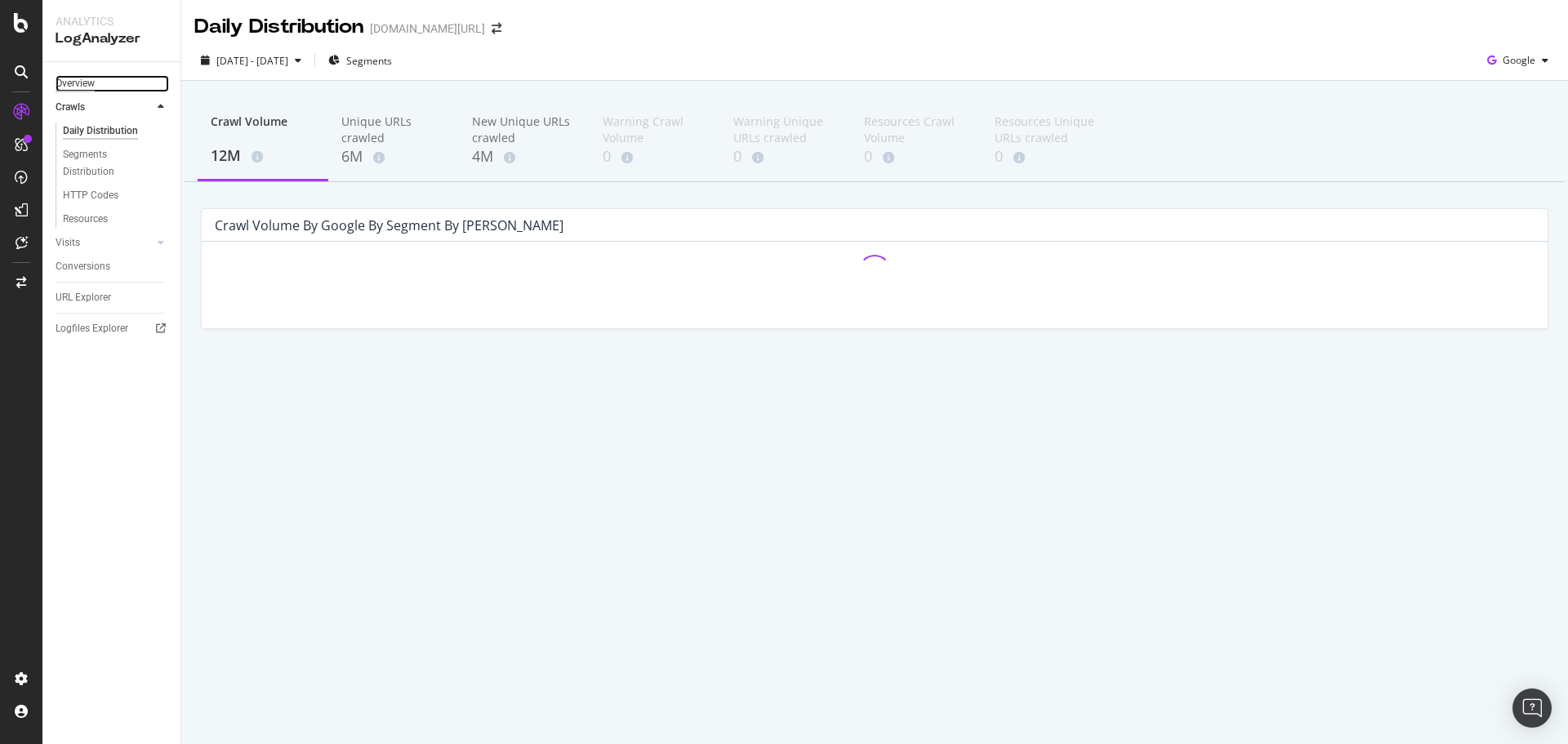
click at [62, 91] on div "Overview" at bounding box center [75, 84] width 40 height 17
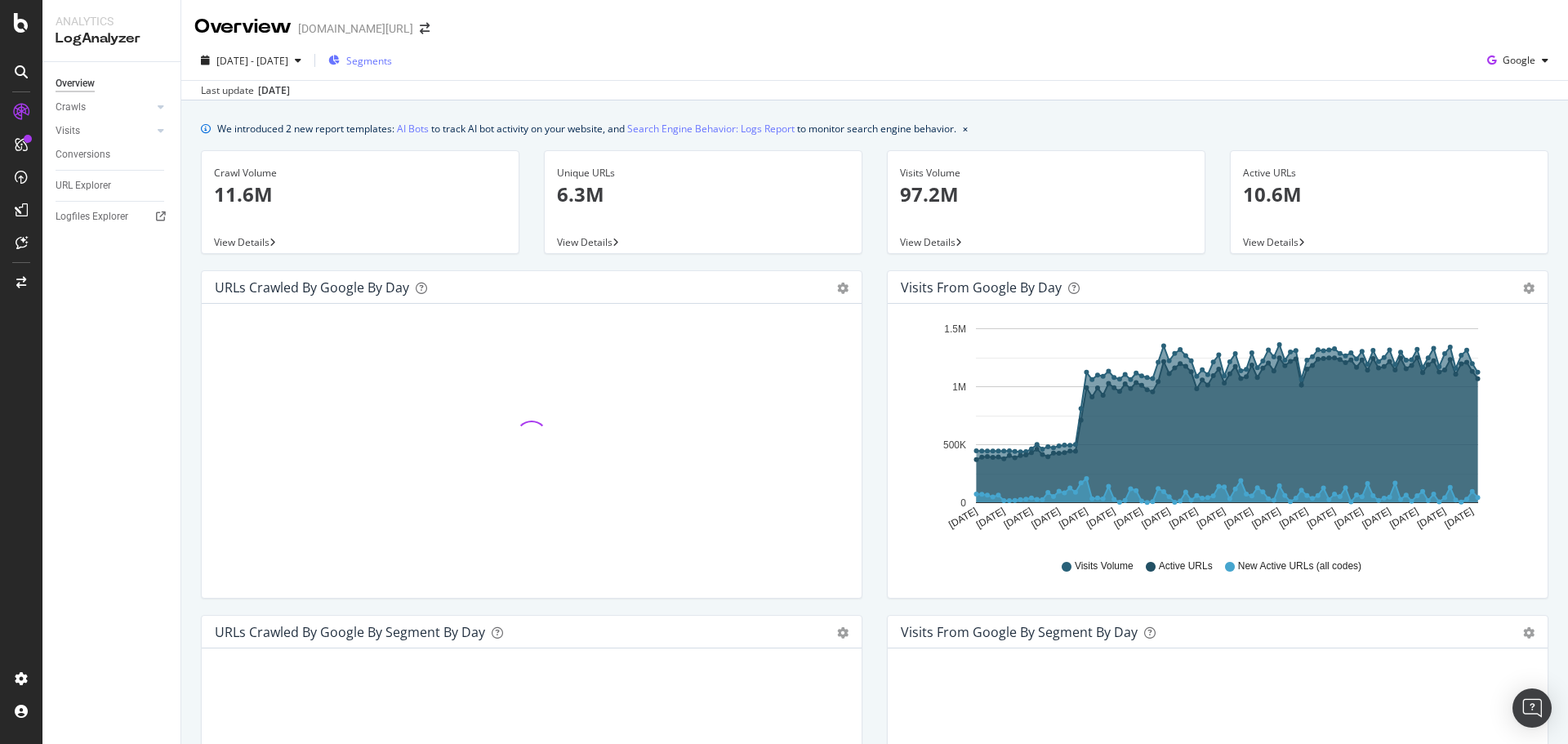
click at [391, 66] on span "Segments" at bounding box center [369, 60] width 46 height 14
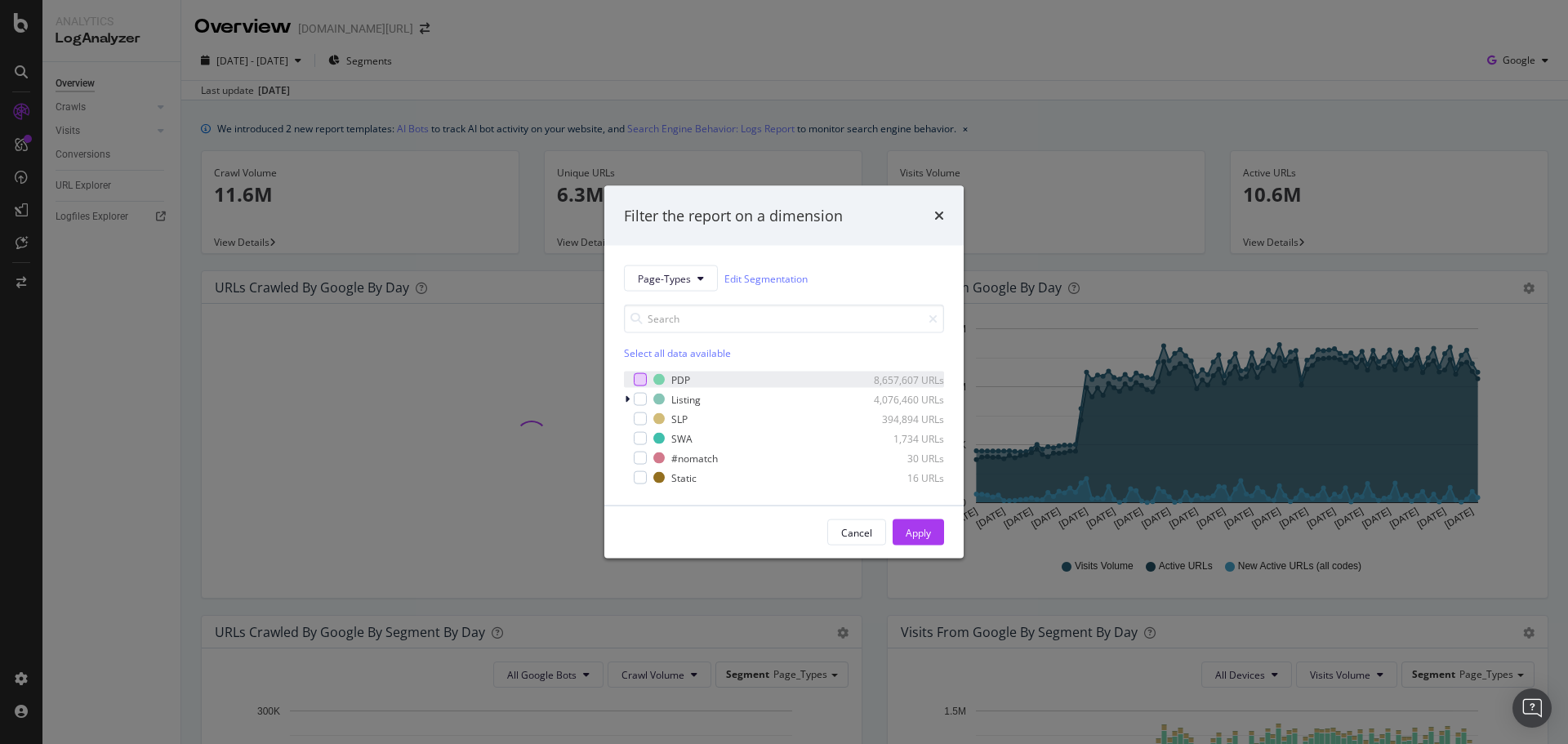
click at [645, 381] on div "modal" at bounding box center [640, 380] width 13 height 13
click at [925, 534] on div "Apply" at bounding box center [918, 532] width 25 height 14
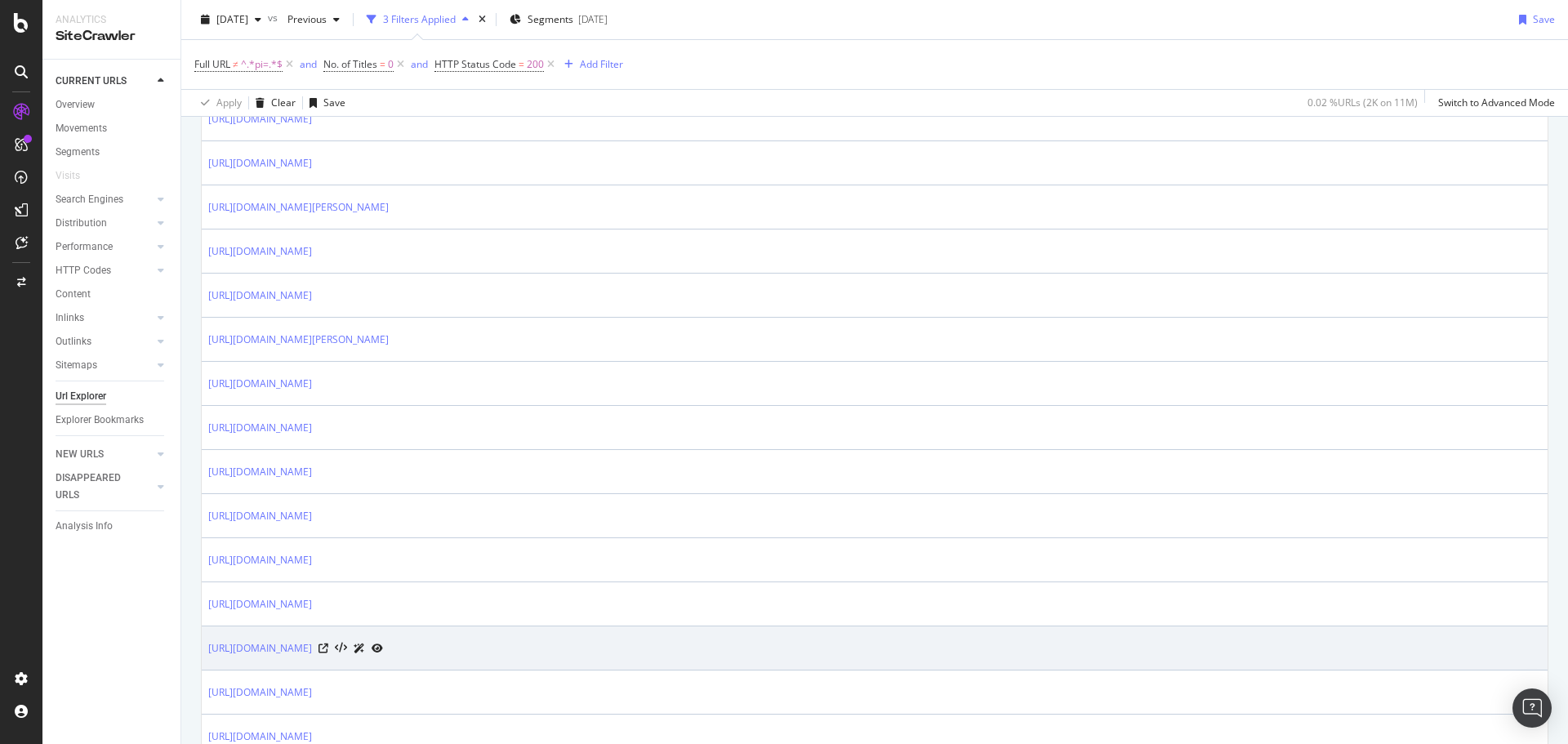
scroll to position [825, 0]
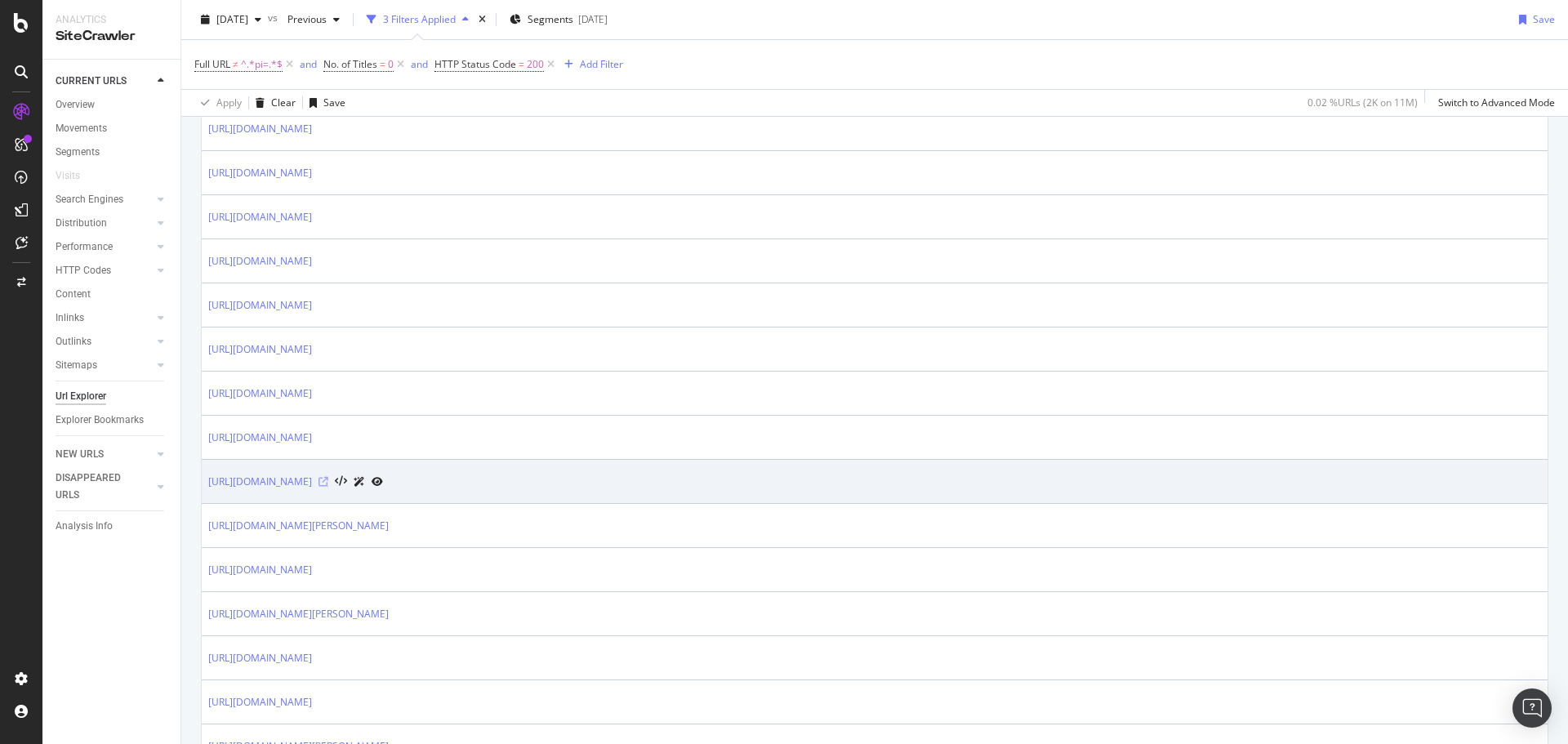
click at [328, 485] on icon at bounding box center [323, 482] width 9 height 9
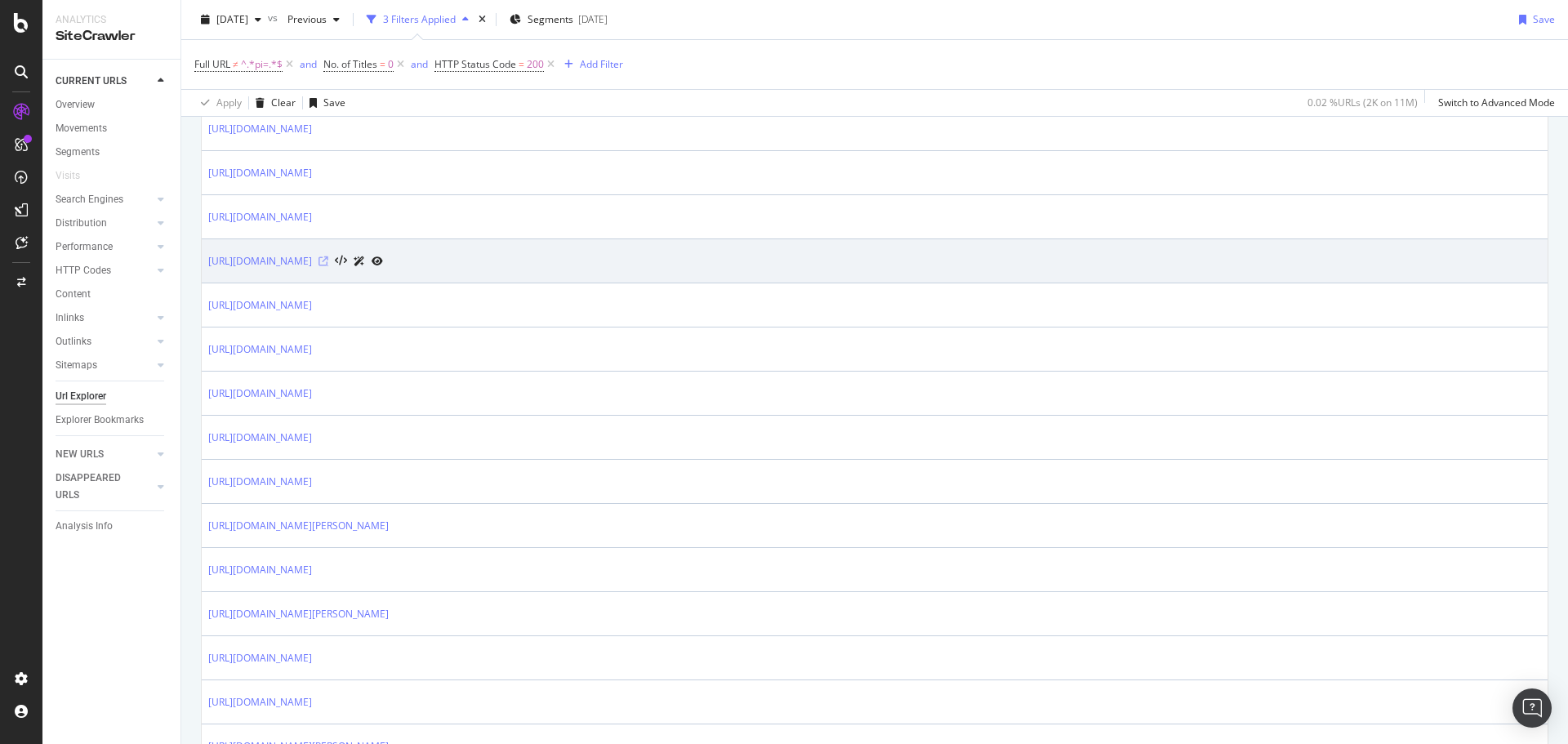
click at [328, 264] on icon at bounding box center [323, 261] width 9 height 9
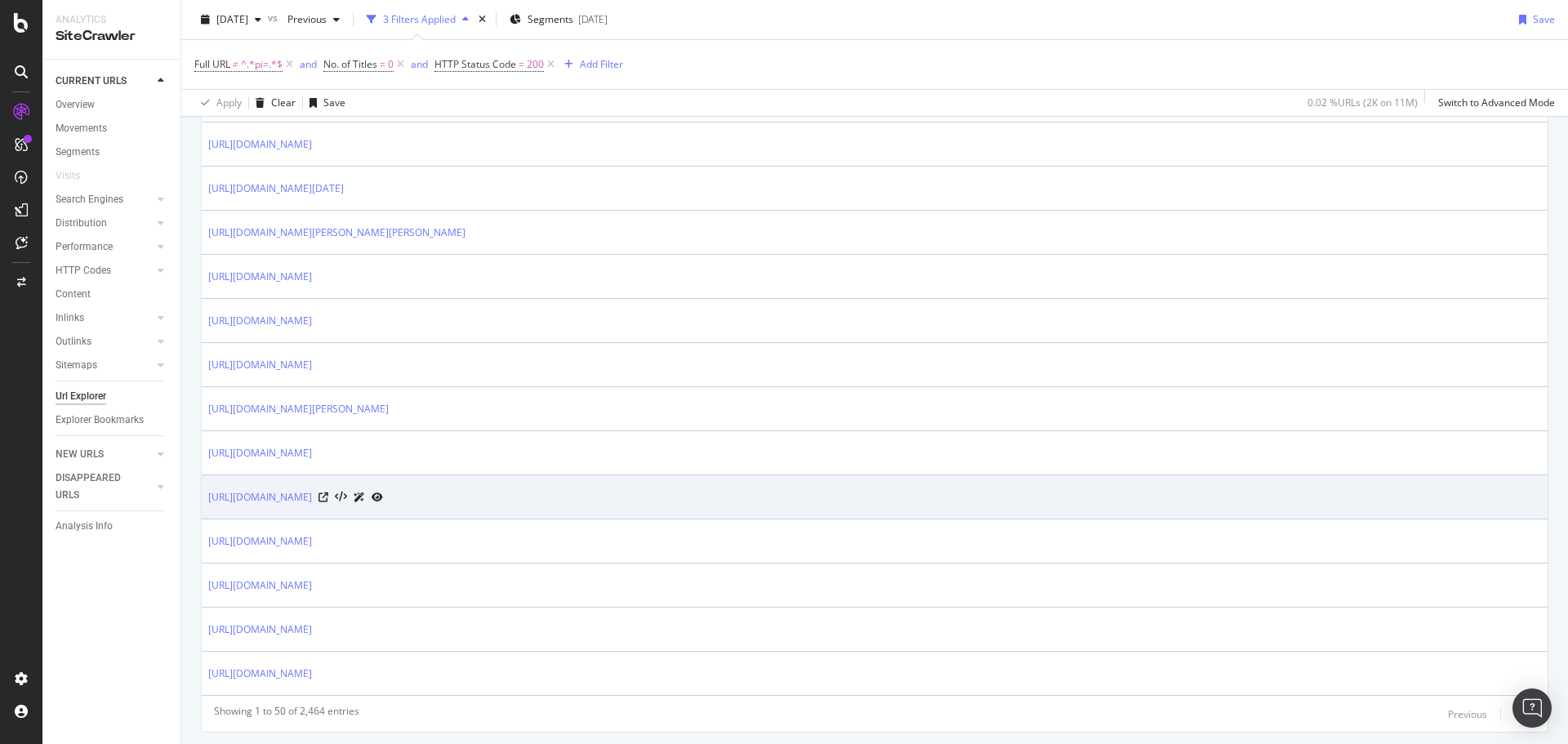
scroll to position [2090, 0]
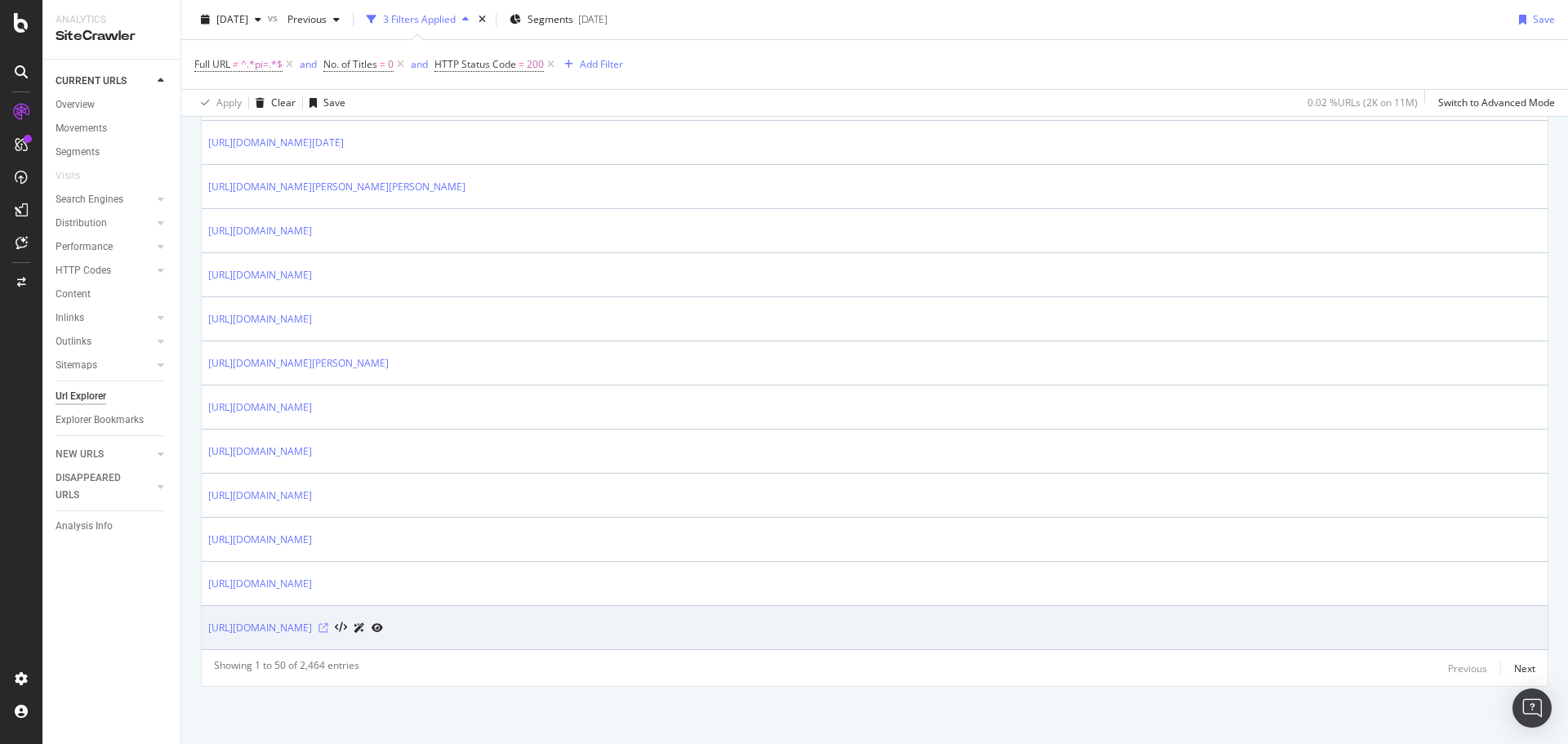
click at [328, 627] on icon at bounding box center [323, 628] width 9 height 9
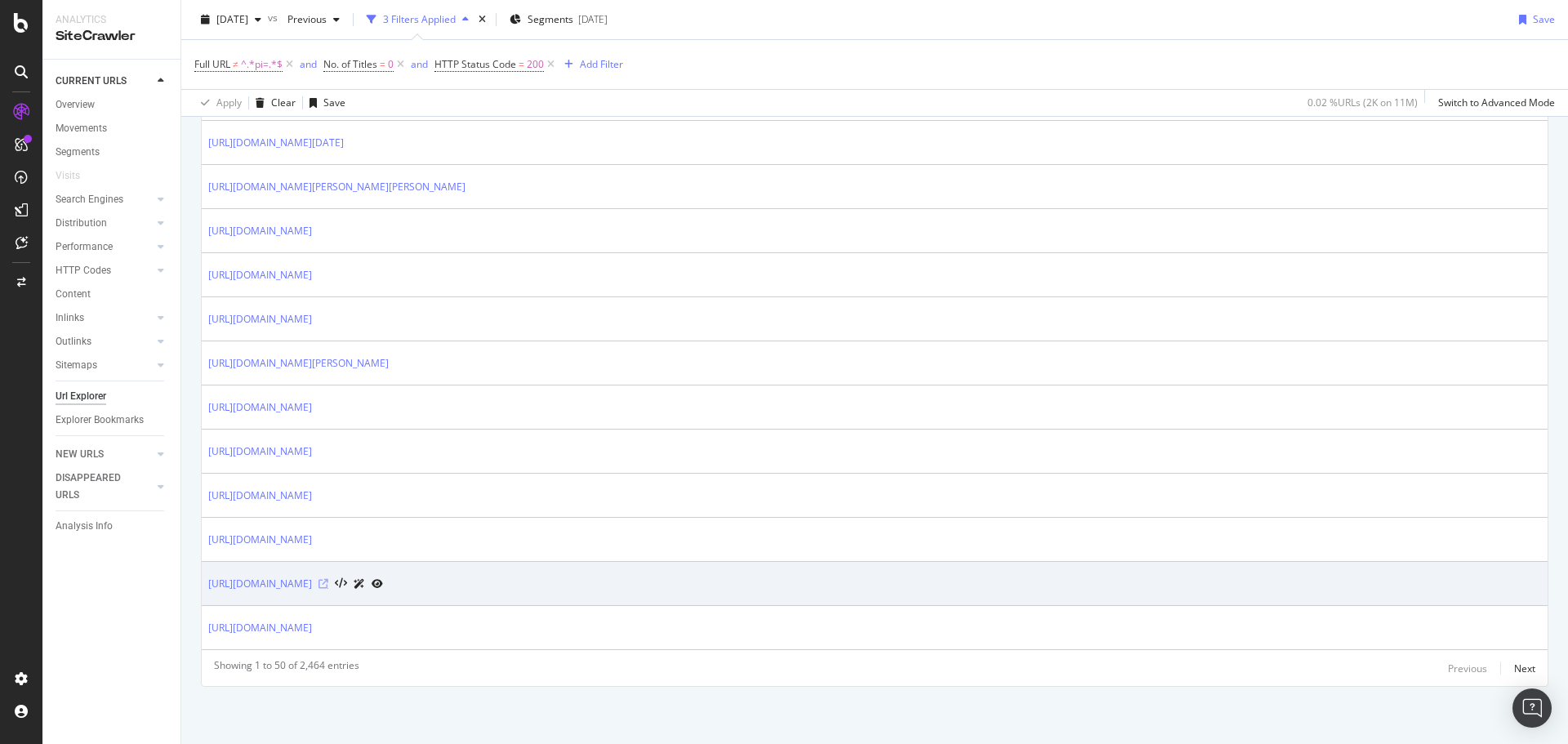
click at [328, 584] on icon at bounding box center [323, 584] width 9 height 9
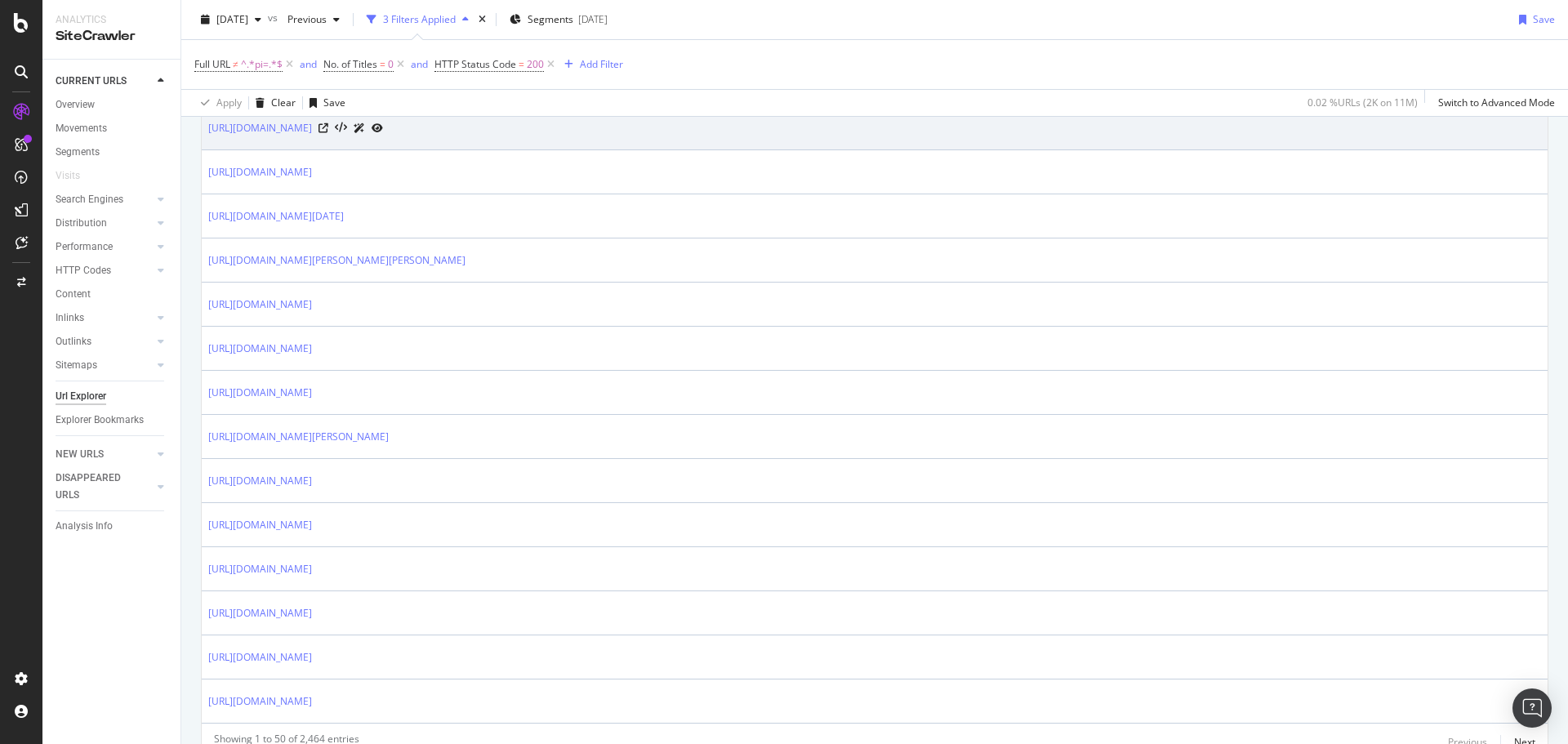
scroll to position [1771, 0]
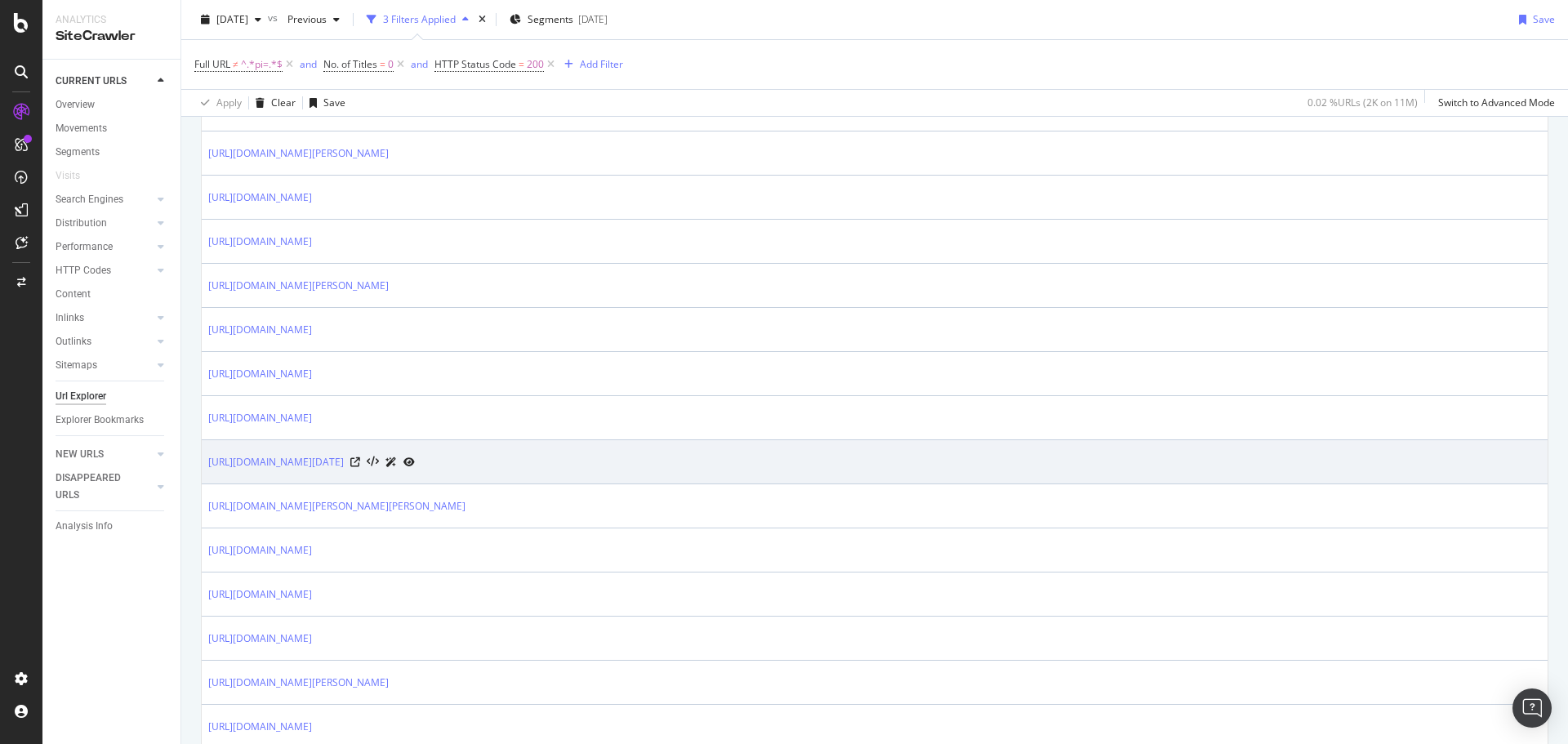
click at [415, 462] on div at bounding box center [383, 462] width 64 height 17
click at [360, 462] on icon at bounding box center [355, 462] width 9 height 9
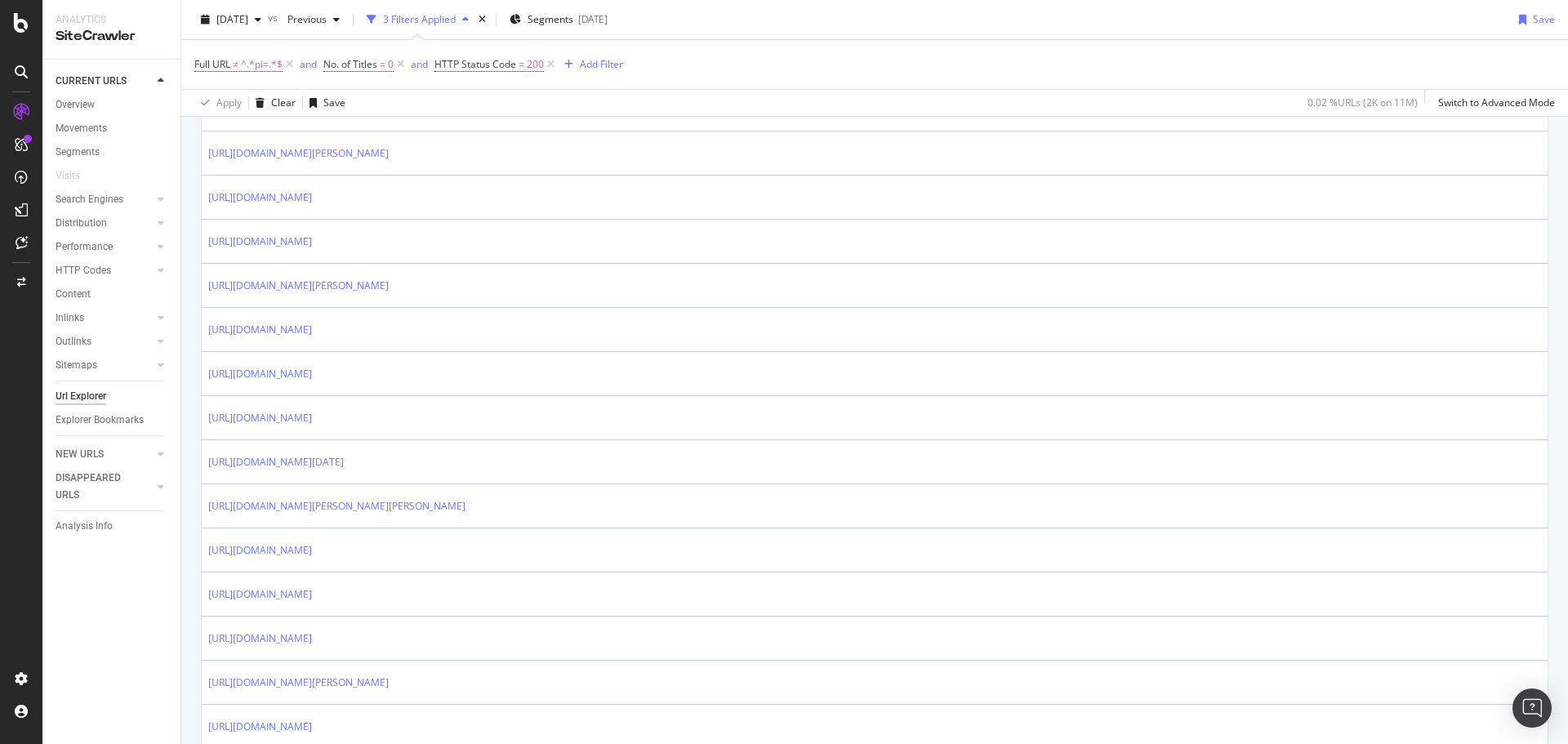
click at [850, 43] on div "Full URL ≠ ^.*pi=.*$ and No. of Titles = 0 and HTTP Status Code = 200 Add Filter" at bounding box center [874, 64] width 1361 height 49
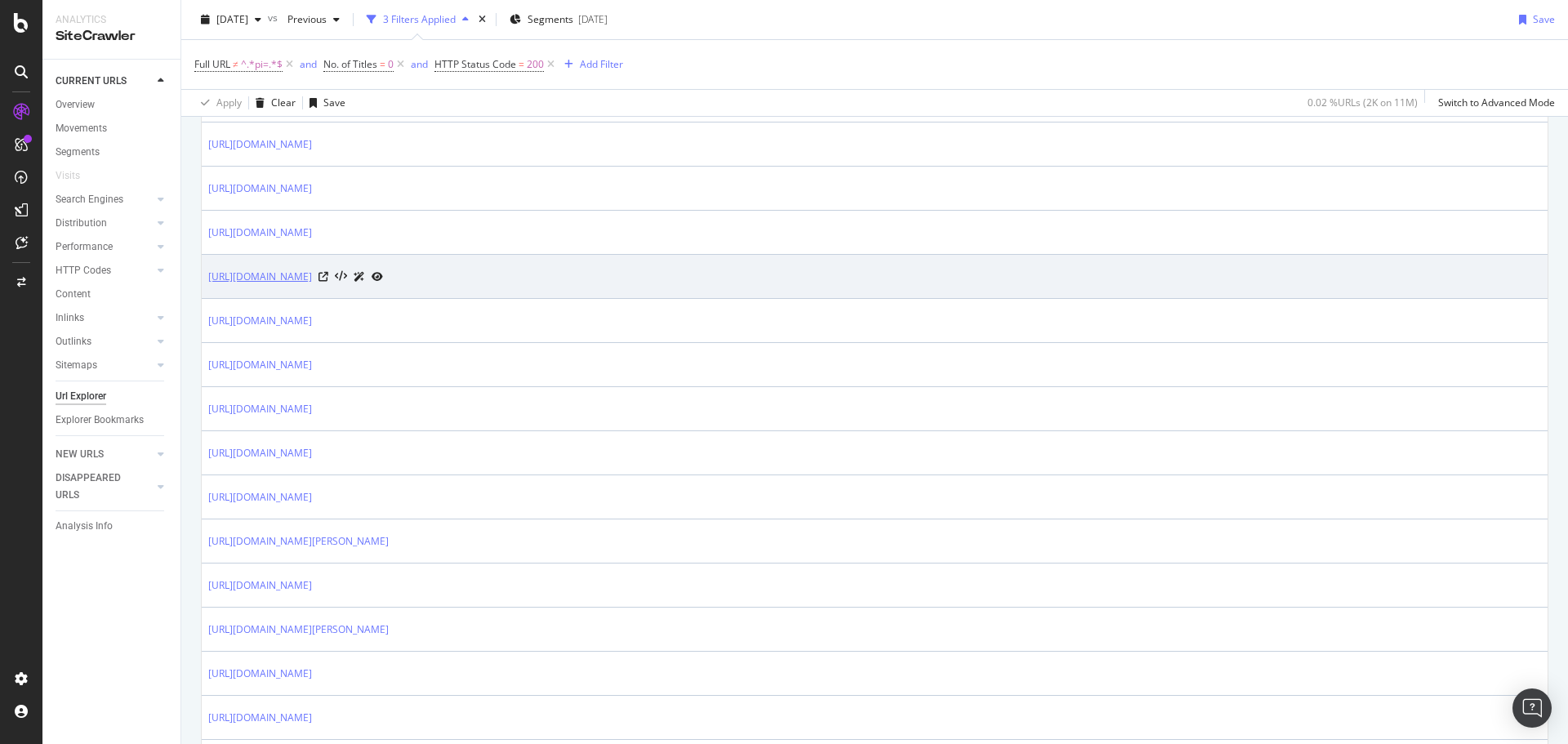
click at [312, 272] on link "[URL][DOMAIN_NAME]" at bounding box center [260, 276] width 104 height 16
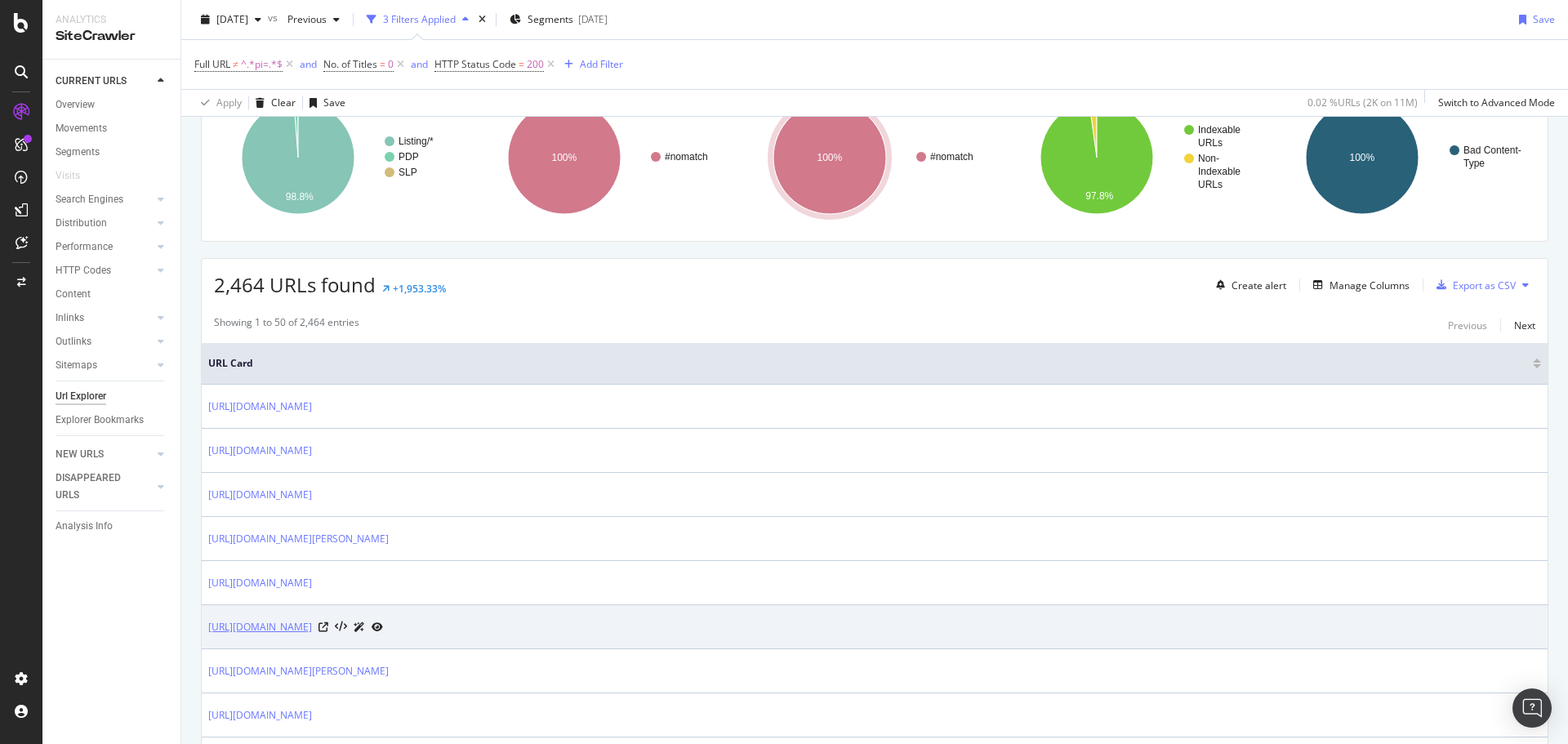
scroll to position [346, 0]
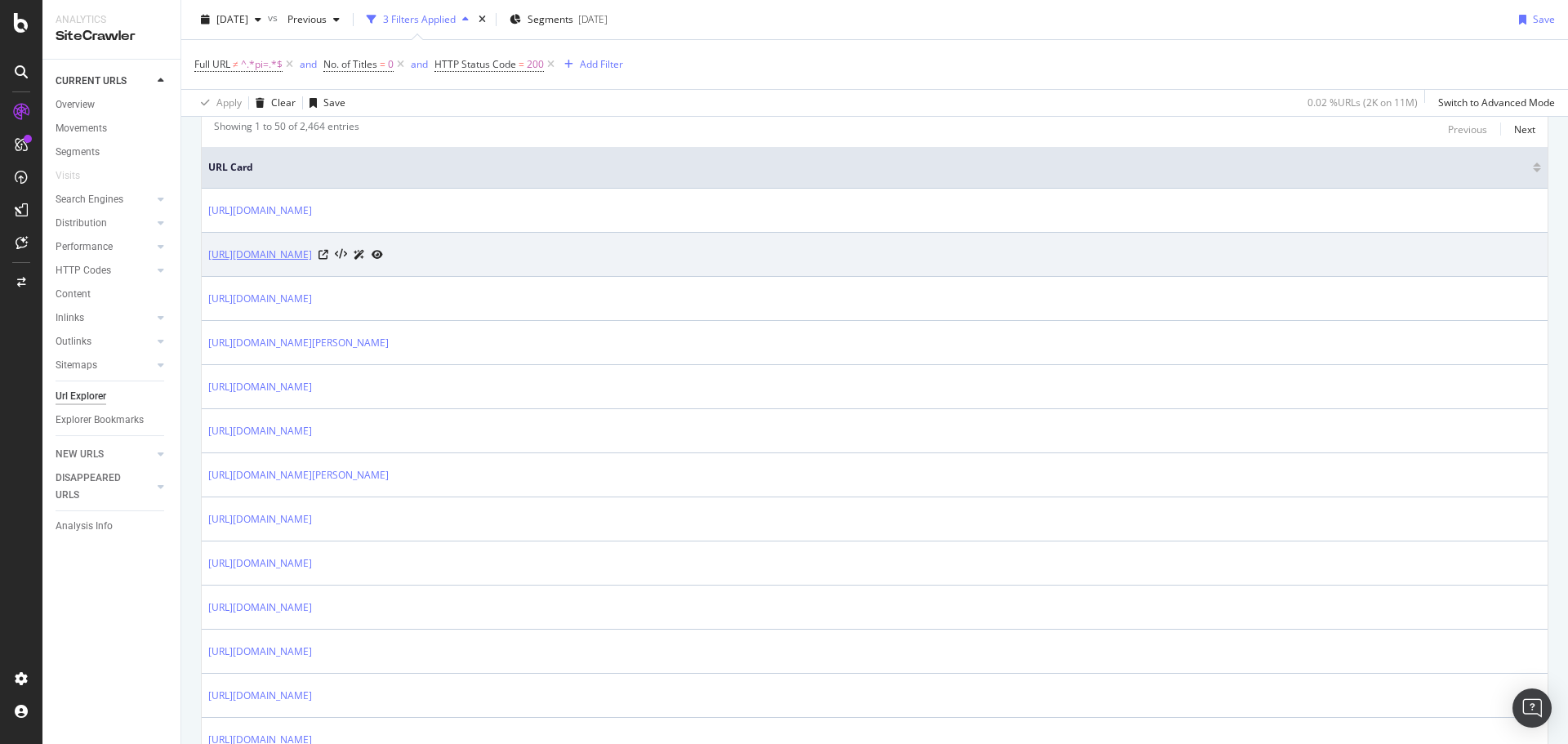
click at [312, 253] on link "https://www.trendyol.com/ro/kom-multicolor-barbati-imbracaminte-x-b332-r686230-…" at bounding box center [260, 255] width 104 height 16
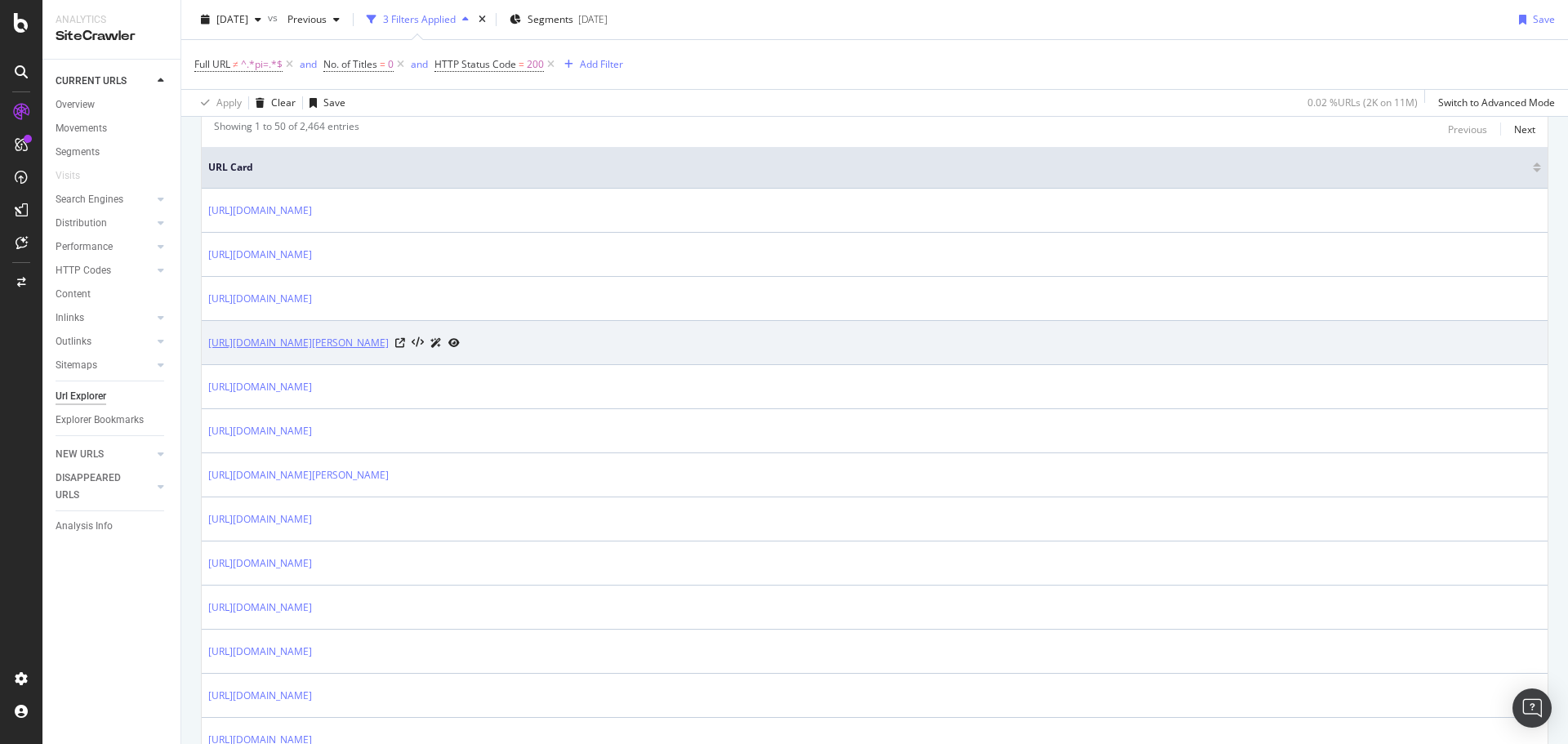
click at [388, 345] on link "https://www.trendyol.com/ro/hooopstore/rochie-verde-petit-brode-p-832793157" at bounding box center [298, 342] width 180 height 16
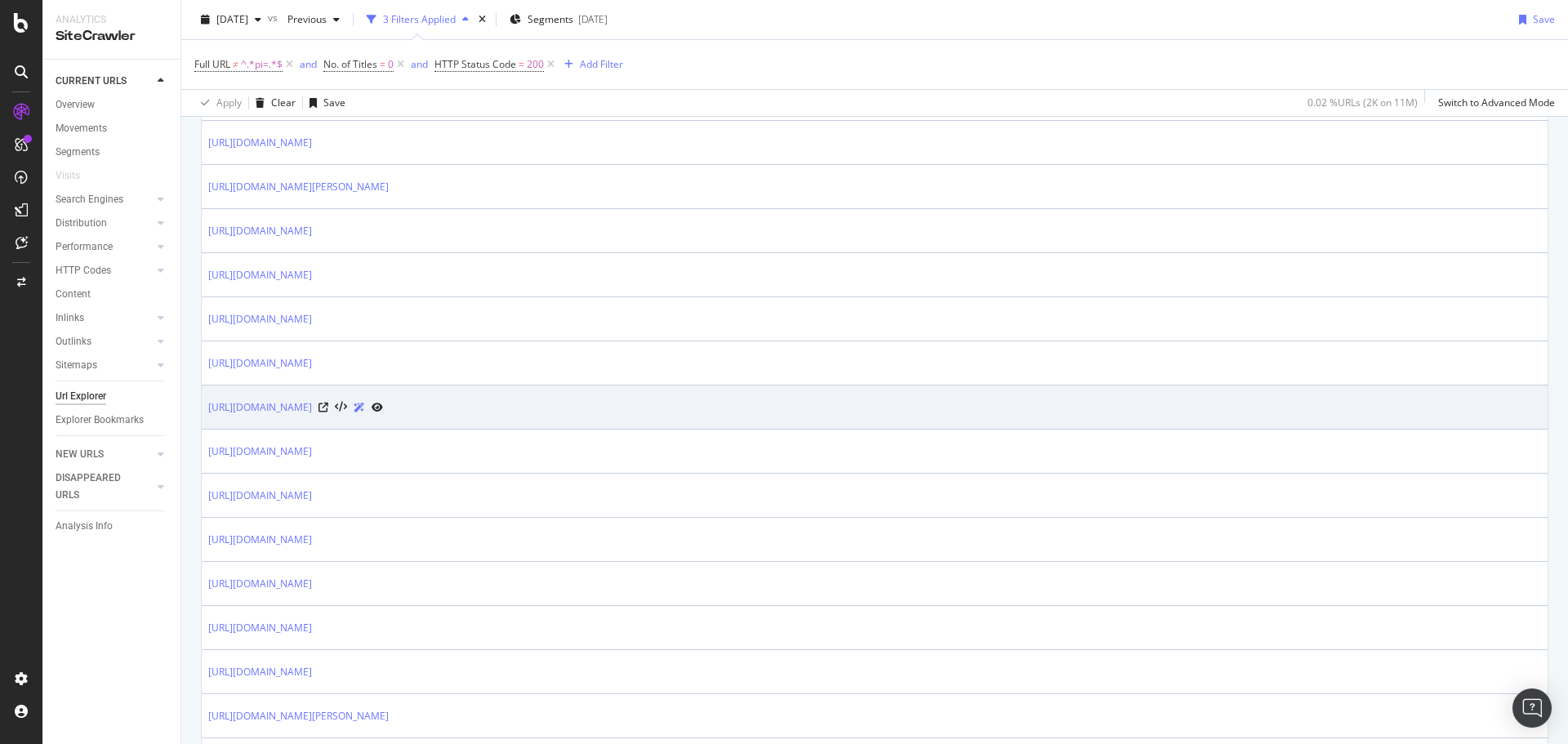
scroll to position [692, 0]
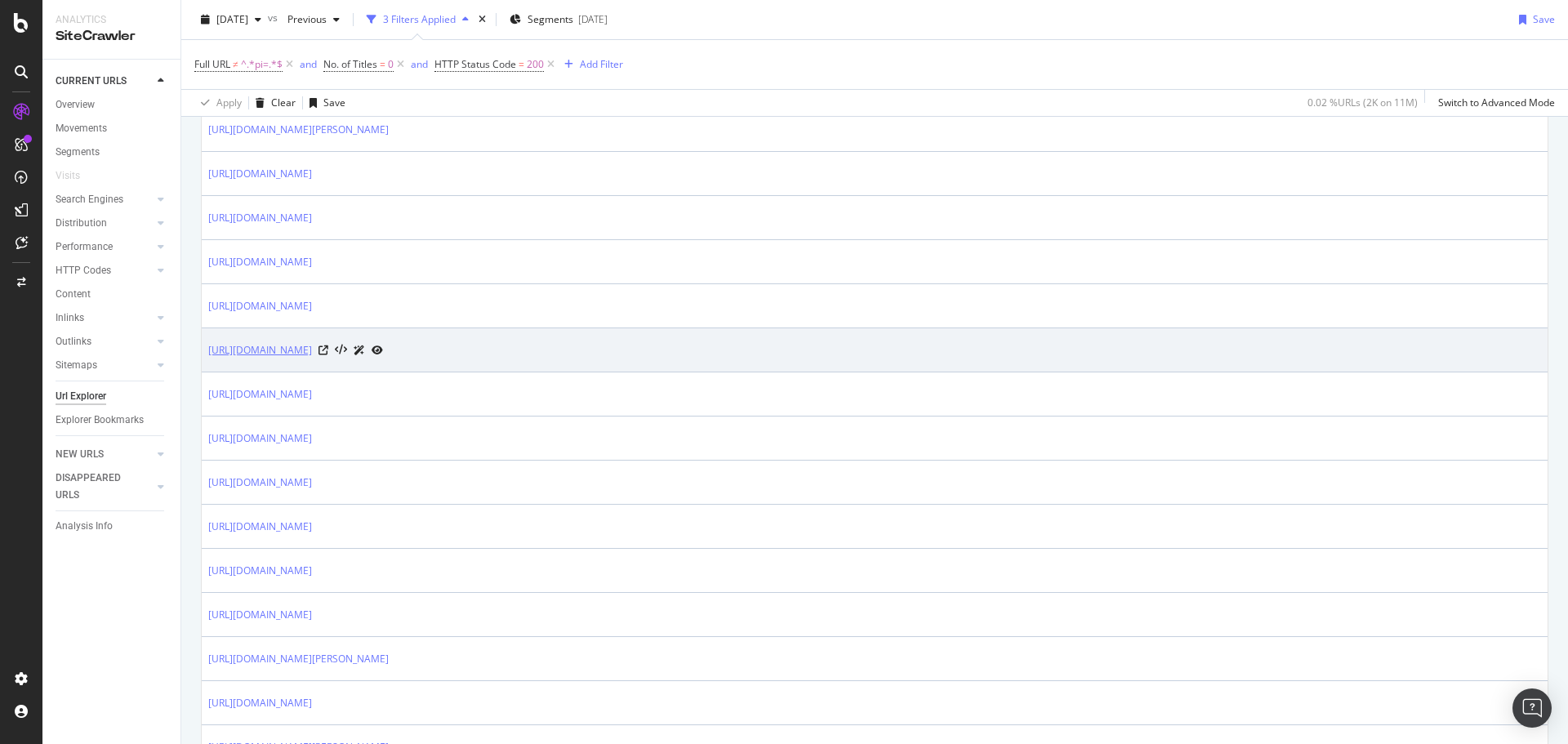
click at [312, 354] on link "https://www.trendyol.com/ro/ekol-verde-trench-coats-x-b106161-r17-c79" at bounding box center [260, 350] width 104 height 16
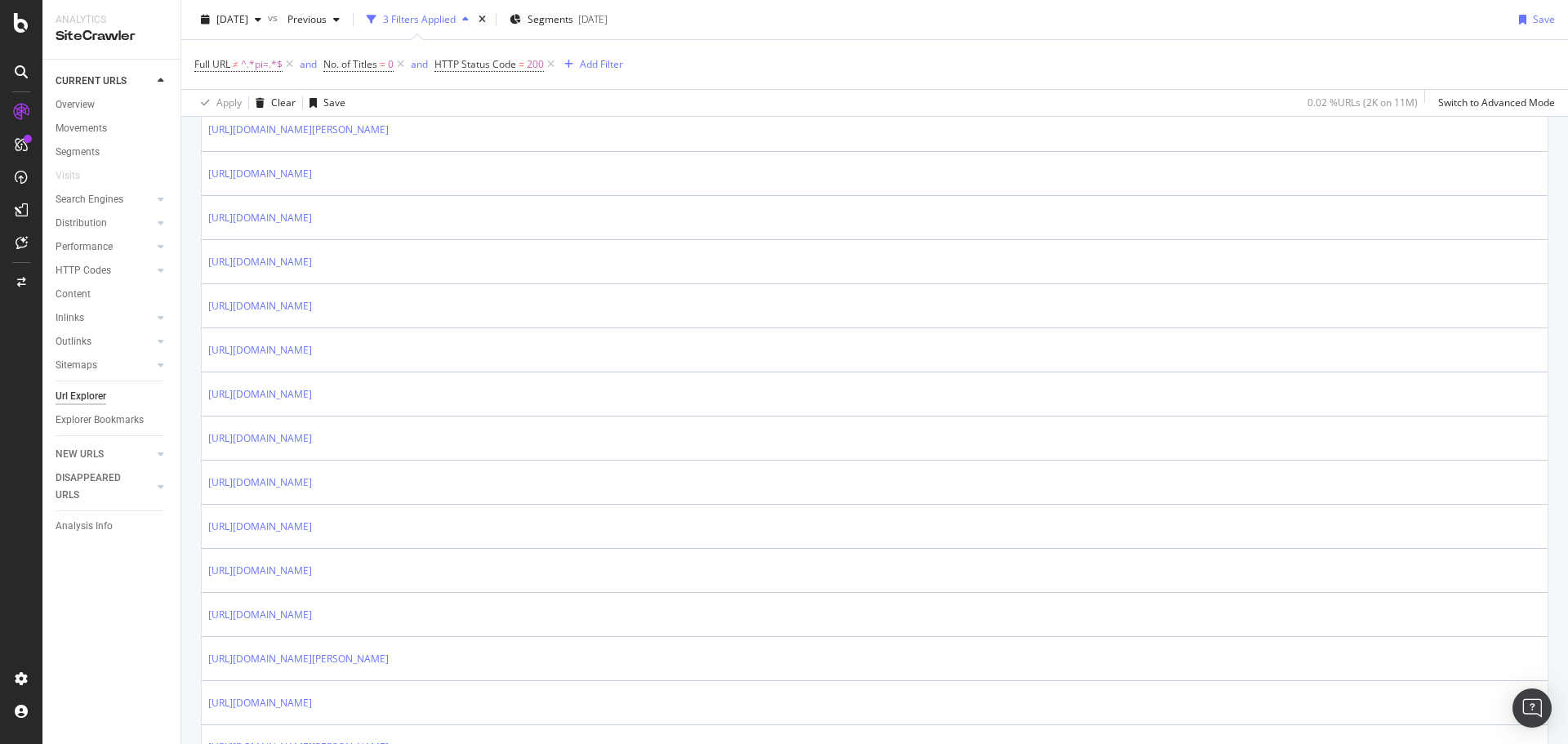
click at [891, 27] on div "2025 Sep. 10th vs Previous 3 Filters Applied Segments 2025-08-28 Save" at bounding box center [874, 23] width 1387 height 33
click at [1271, 27] on div "2025 Sep. 10th vs Previous 3 Filters Applied Segments 2025-08-28 Save" at bounding box center [874, 23] width 1387 height 33
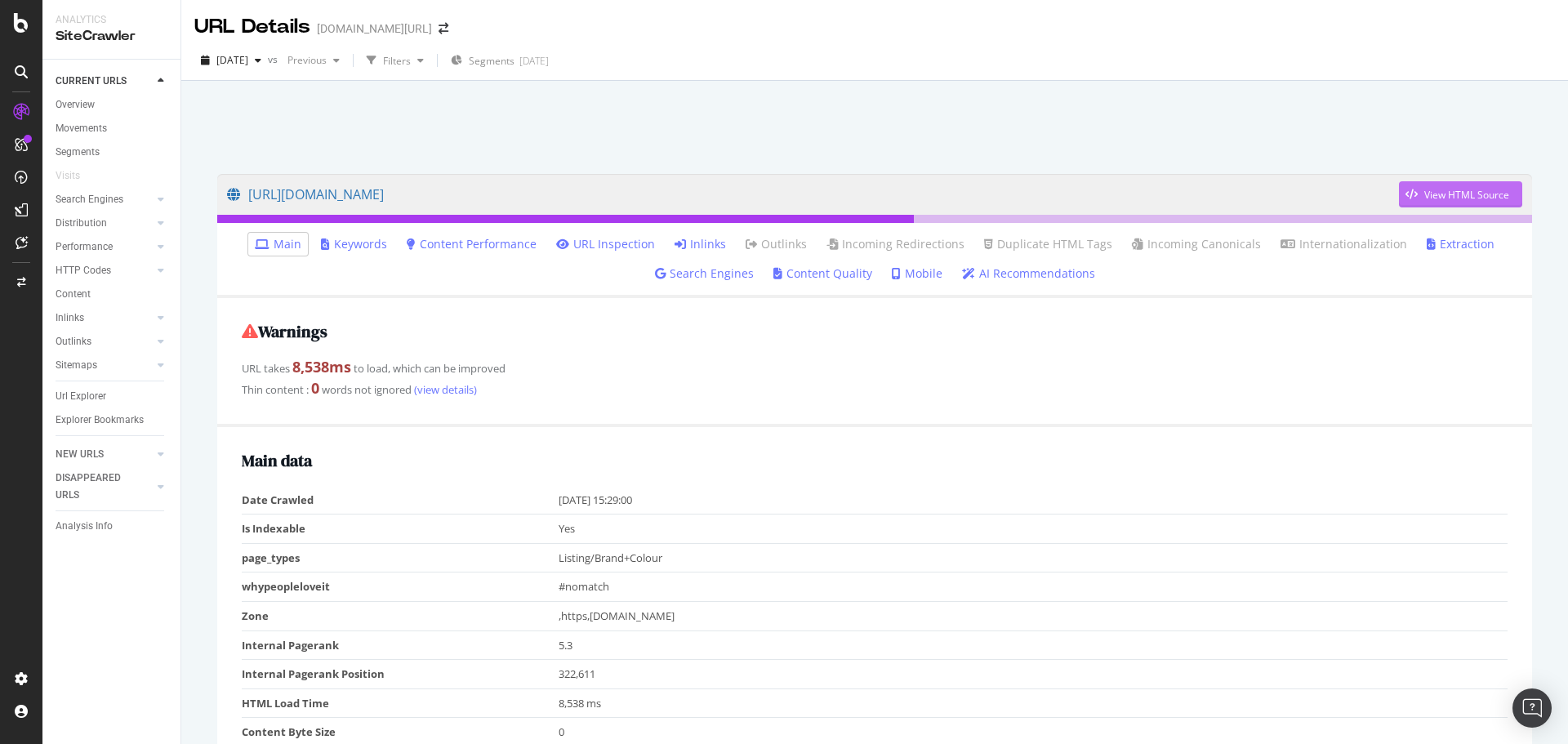
click at [1425, 190] on div "View HTML Source" at bounding box center [1467, 194] width 85 height 14
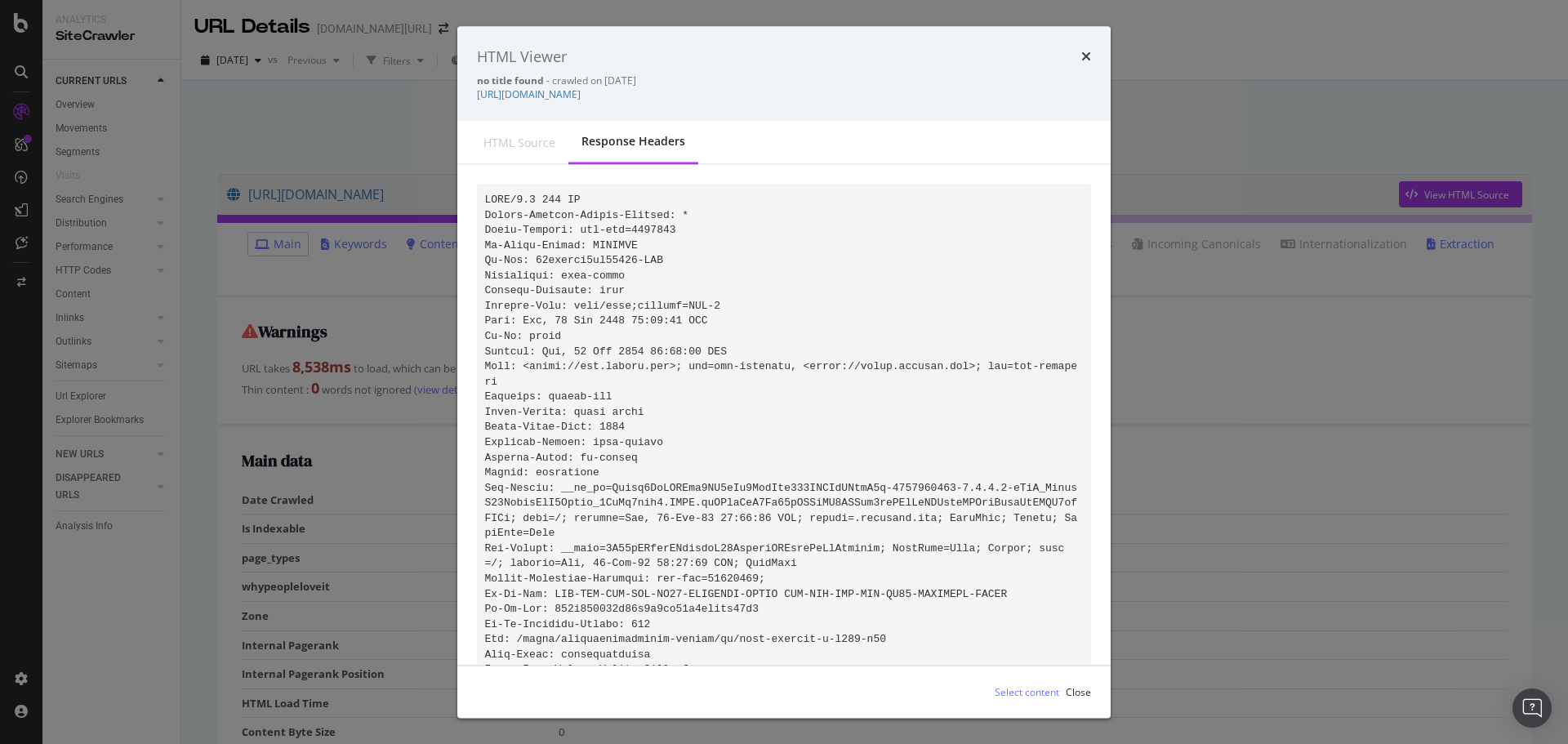
click at [873, 322] on pre "modal" at bounding box center [784, 541] width 614 height 713
click at [533, 137] on div "HTML source" at bounding box center [520, 141] width 72 height 16
drag, startPoint x: 533, startPoint y: 137, endPoint x: 892, endPoint y: 210, distance: 366.3
click at [533, 137] on div "HTML source" at bounding box center [520, 141] width 72 height 16
click at [1305, 331] on div "HTML Viewer no title found - crawled on [DATE] [URL][DOMAIN_NAME] HTML source R…" at bounding box center [784, 372] width 1568 height 744
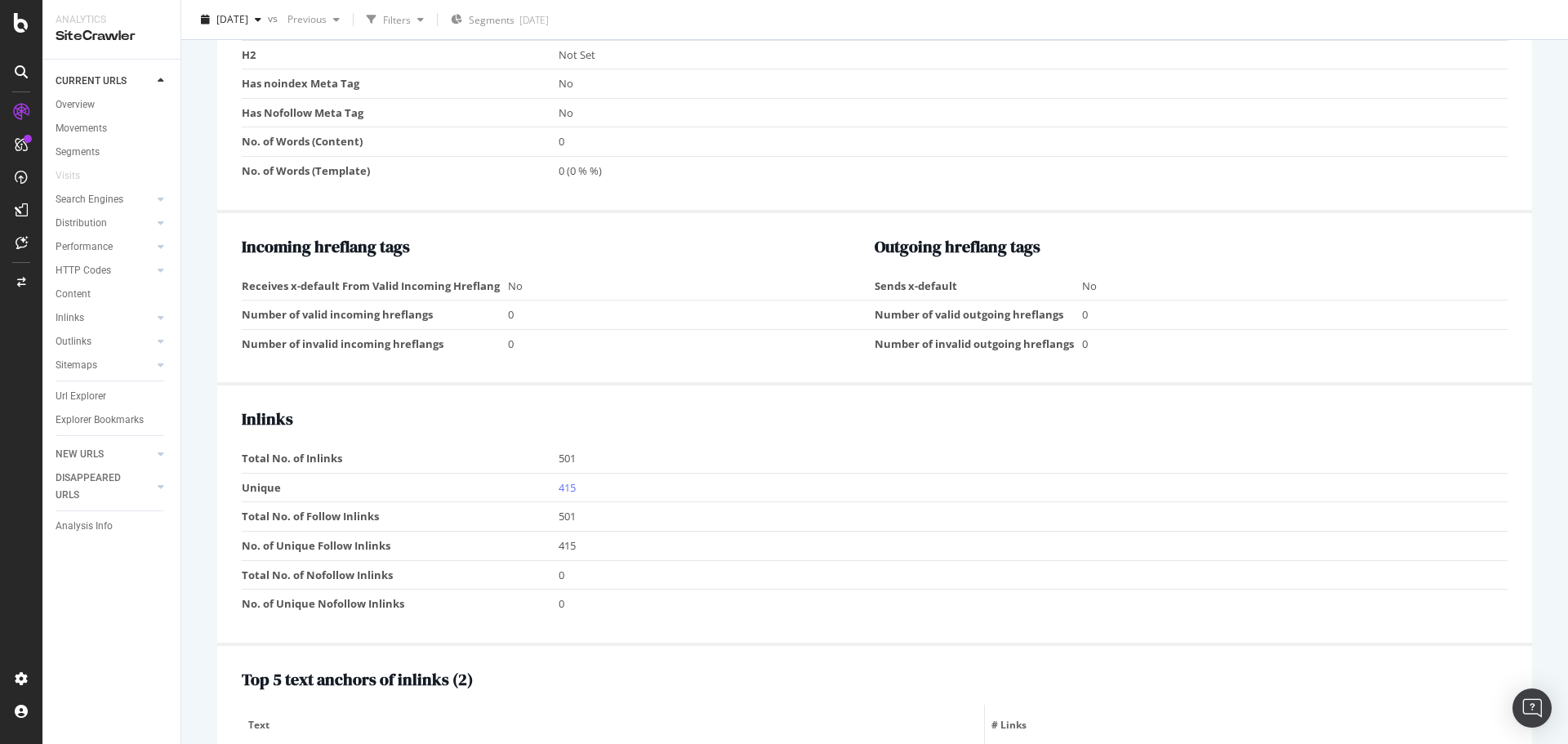
scroll to position [1789, 0]
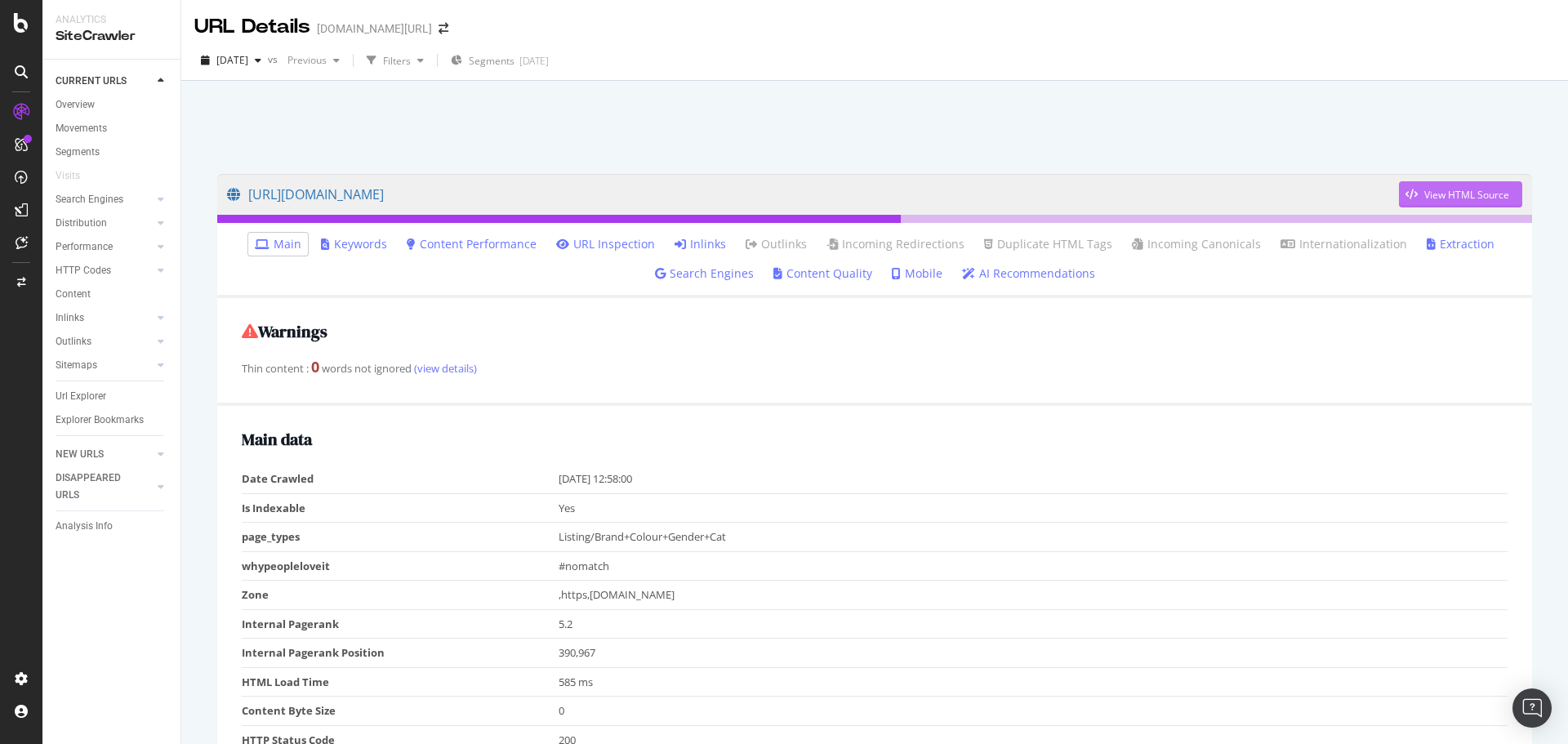
click at [1460, 192] on div "View HTML Source" at bounding box center [1467, 194] width 85 height 14
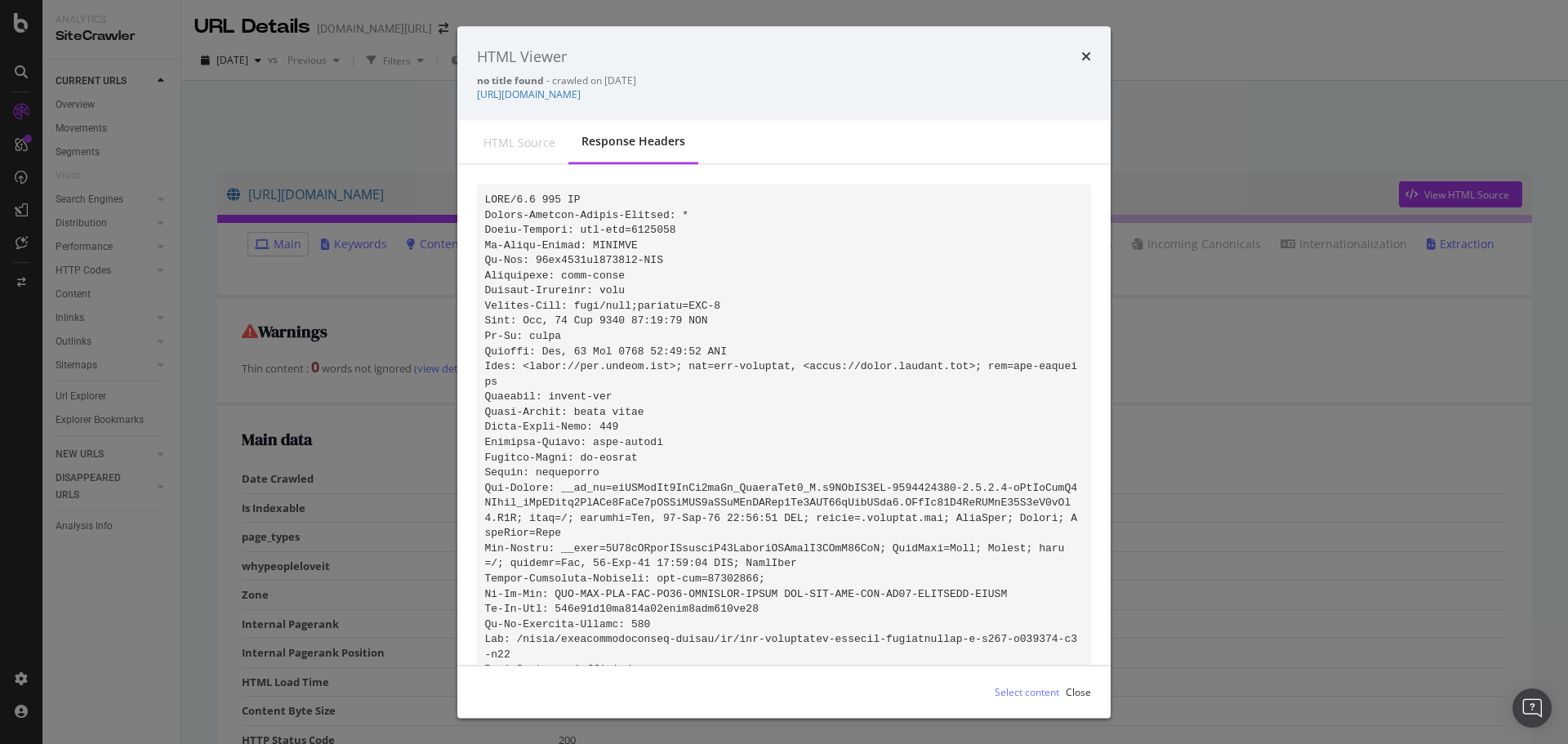
click at [519, 154] on div "HTML source" at bounding box center [520, 141] width 98 height 42
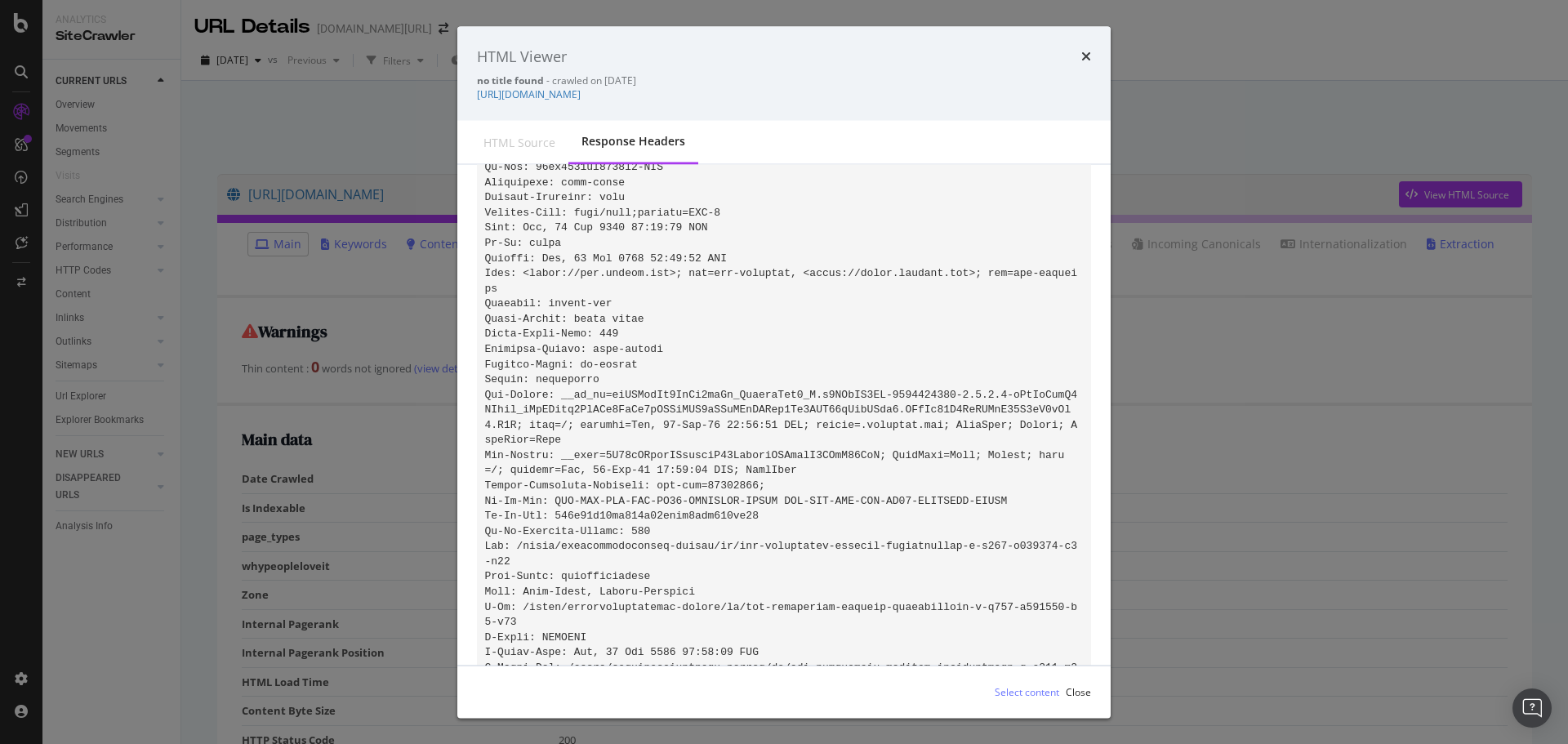
scroll to position [313, 0]
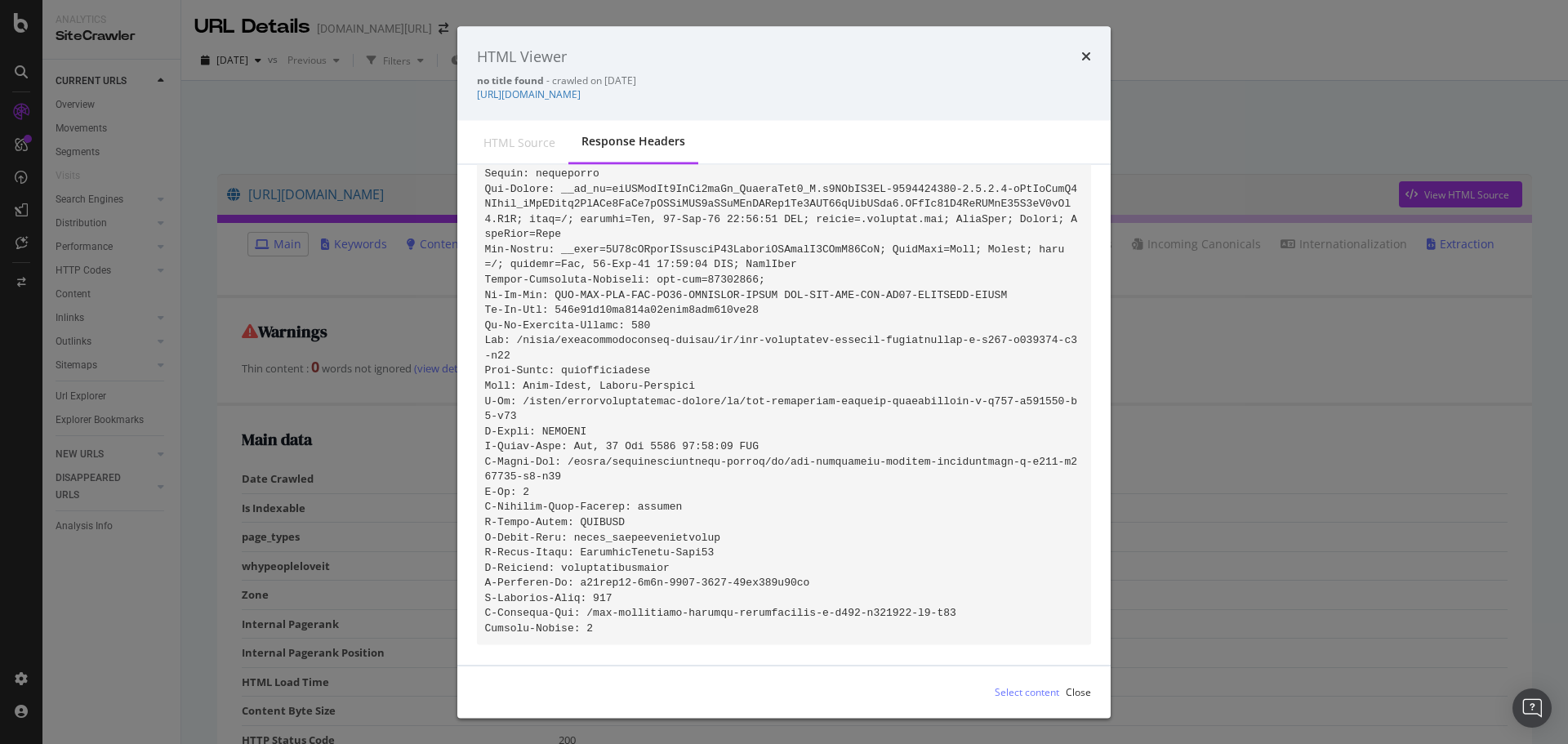
click at [1298, 54] on div "HTML Viewer no title found - crawled on 2025-09-10 https://www.trendyol.com/ro/…" at bounding box center [784, 372] width 1568 height 744
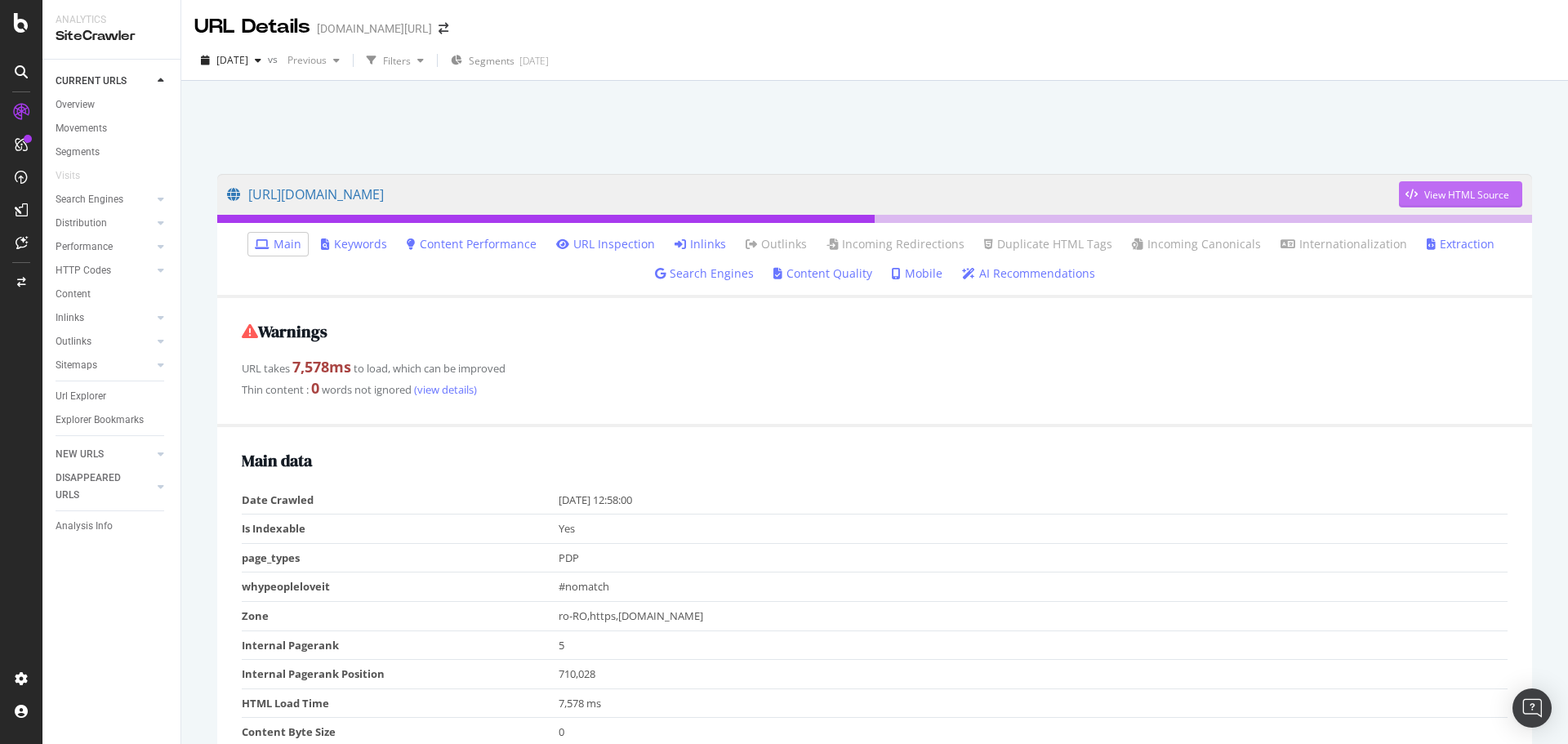
click at [1433, 197] on div "View HTML Source" at bounding box center [1467, 194] width 85 height 14
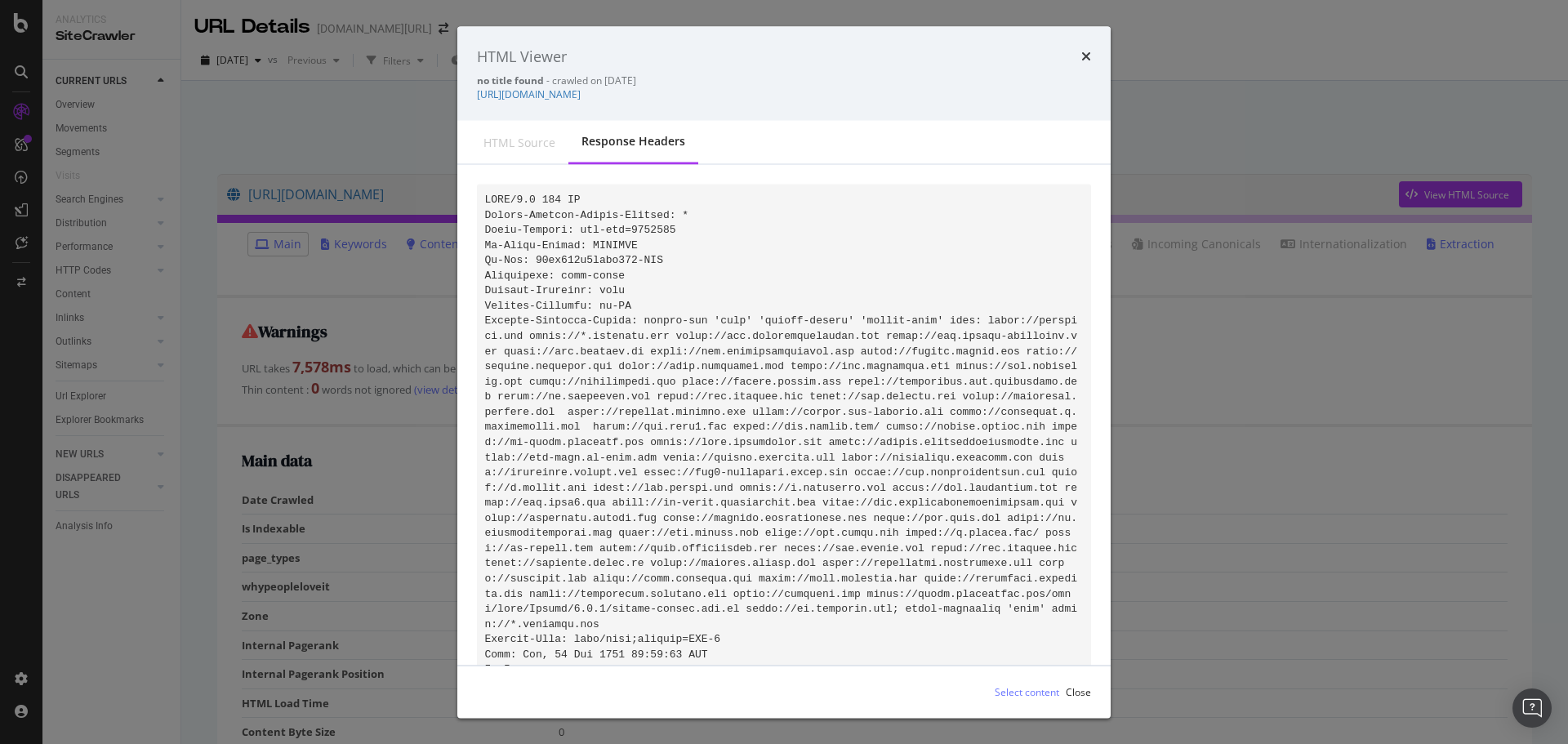
click at [1207, 125] on div "HTML Viewer no title found - crawled on [DATE] [URL][DOMAIN_NAME] HTML source R…" at bounding box center [784, 372] width 1568 height 744
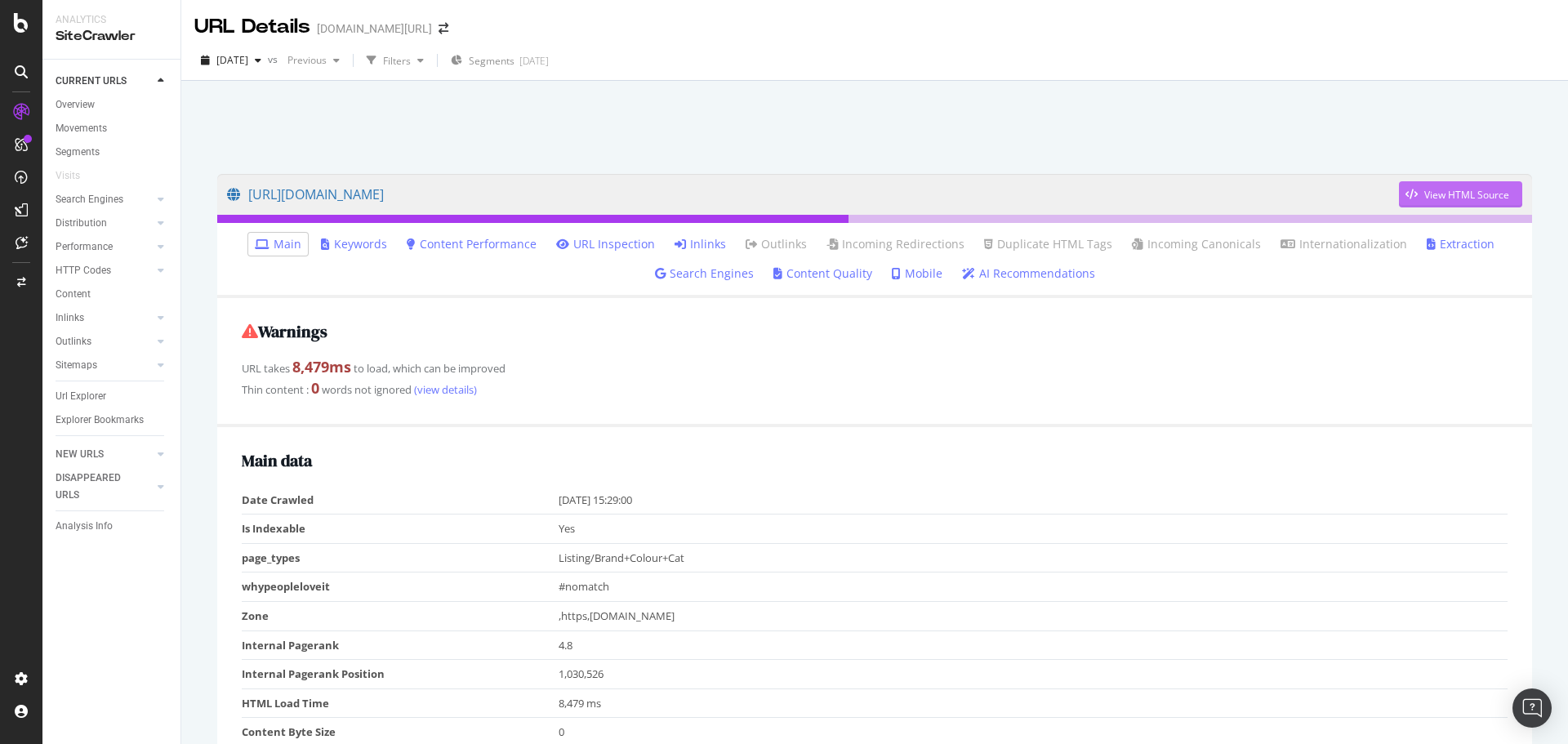
click at [1399, 207] on div "View HTML Source" at bounding box center [1454, 194] width 110 height 25
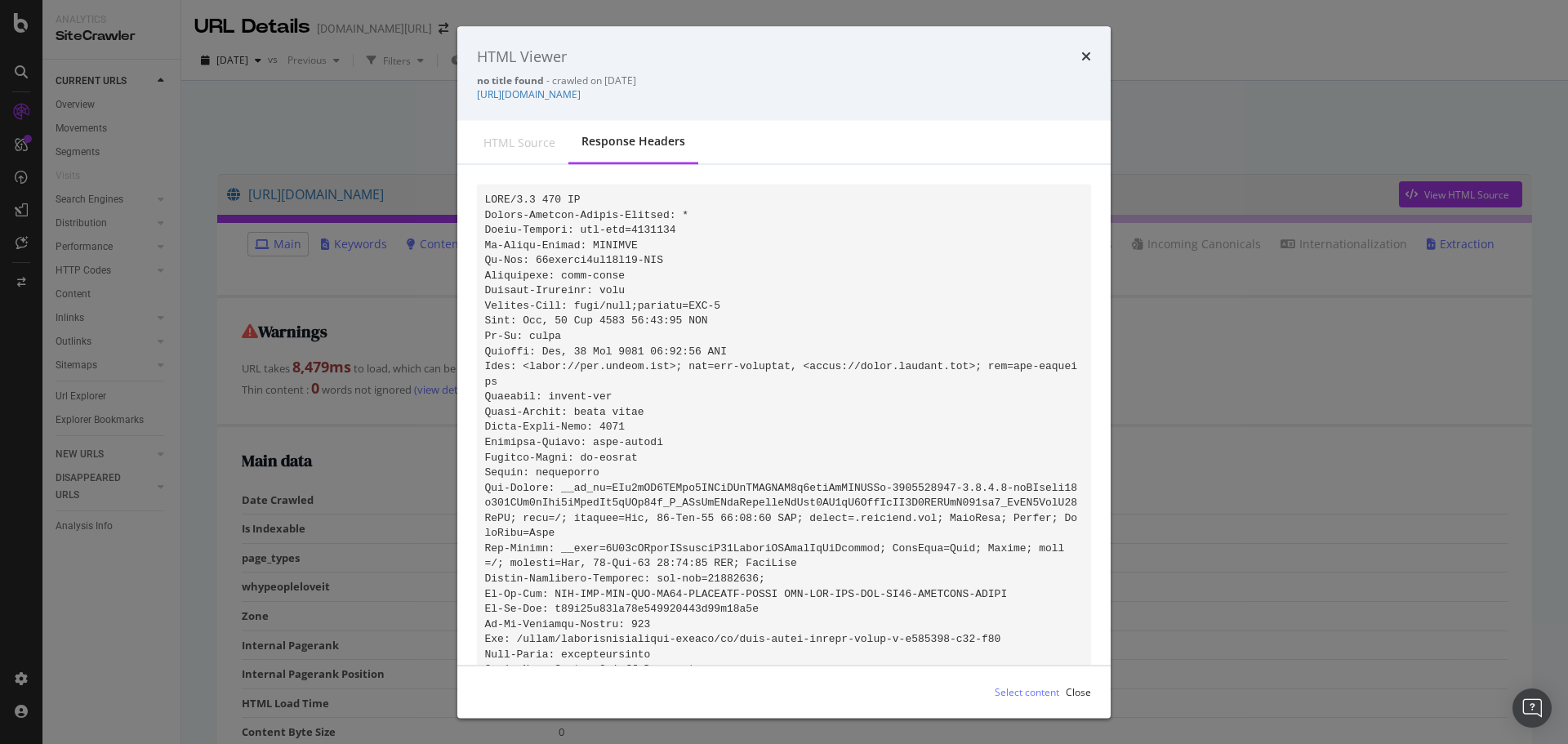
drag, startPoint x: 502, startPoint y: 141, endPoint x: 854, endPoint y: 136, distance: 352.0
click at [503, 141] on div "HTML source" at bounding box center [520, 141] width 72 height 16
click at [1089, 58] on icon "times" at bounding box center [1086, 57] width 9 height 13
